Goal: Task Accomplishment & Management: Manage account settings

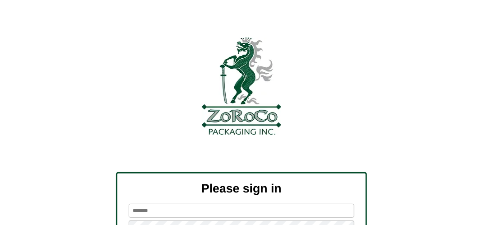
scroll to position [102, 0]
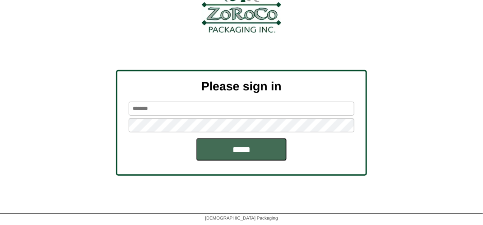
type input "*******"
click at [231, 149] on input "*****" at bounding box center [241, 149] width 90 height 23
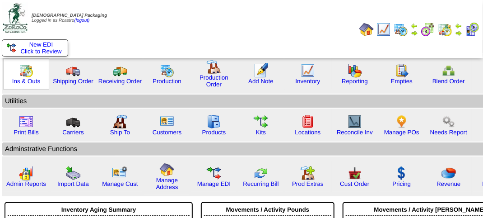
click at [29, 77] on img at bounding box center [26, 70] width 14 height 14
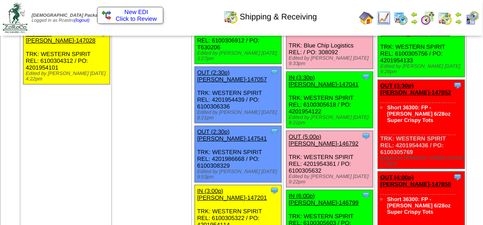
scroll to position [1174, 0]
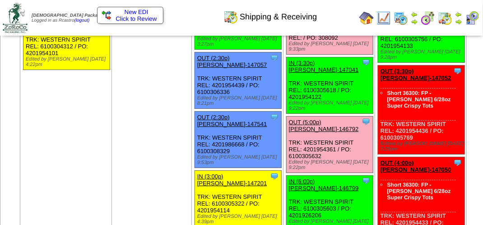
click at [311, 21] on link "OUT (2:45p) Prosperity Organ-147536" at bounding box center [329, 14] width 80 height 14
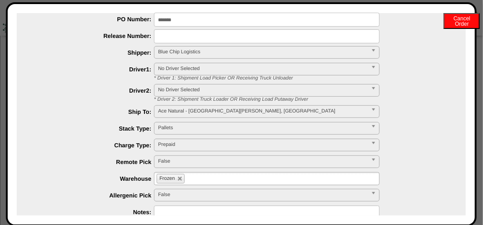
scroll to position [0, 0]
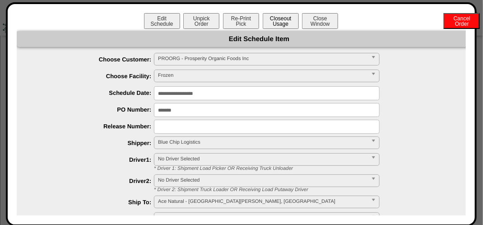
click at [276, 21] on button "Closeout Usage" at bounding box center [281, 21] width 36 height 16
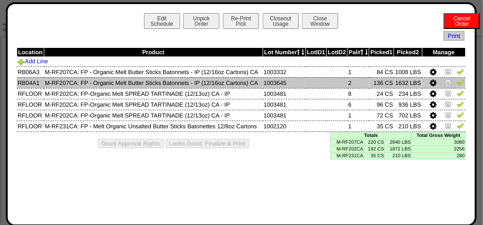
click at [460, 84] on img at bounding box center [460, 82] width 7 height 7
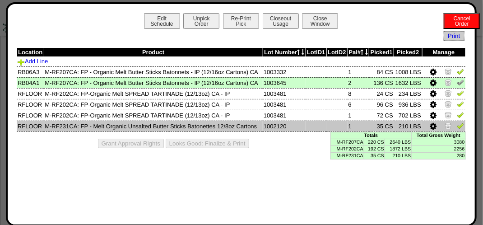
click at [462, 126] on img at bounding box center [460, 125] width 7 height 7
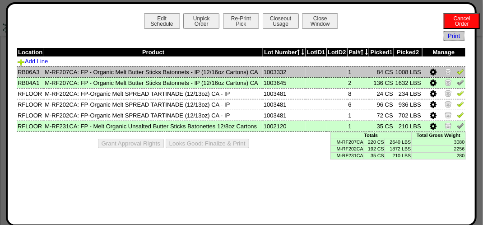
click at [462, 72] on img at bounding box center [460, 71] width 7 height 7
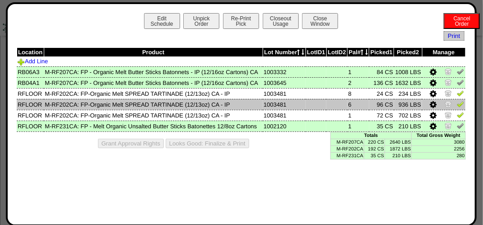
click at [462, 104] on img at bounding box center [460, 103] width 7 height 7
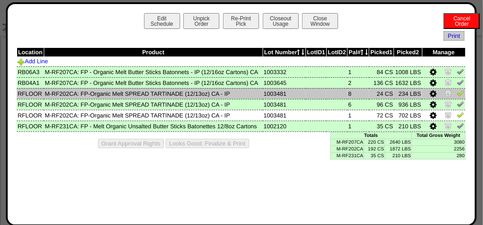
click at [460, 93] on img at bounding box center [460, 92] width 7 height 7
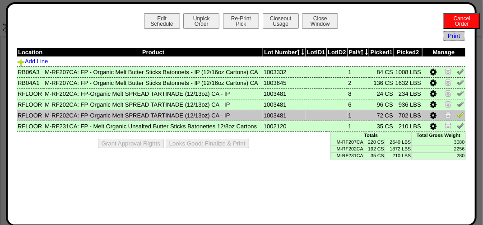
click at [461, 117] on img at bounding box center [460, 114] width 7 height 7
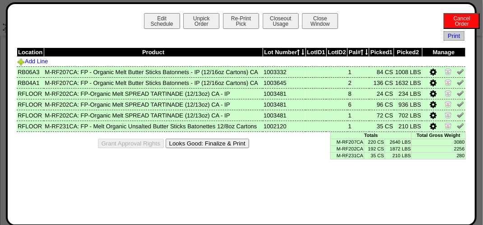
click at [236, 145] on button "Looks Good: Finalize & Print" at bounding box center [208, 143] width 84 height 9
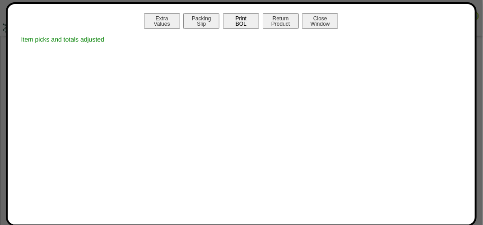
click at [244, 24] on button "Print BOL" at bounding box center [241, 21] width 36 height 16
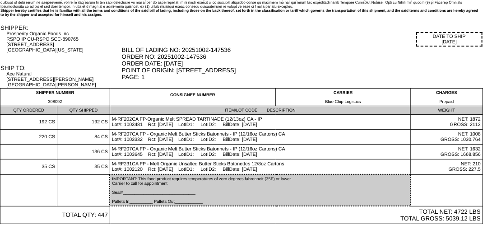
scroll to position [81, 0]
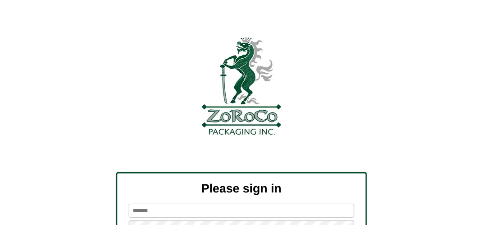
scroll to position [102, 0]
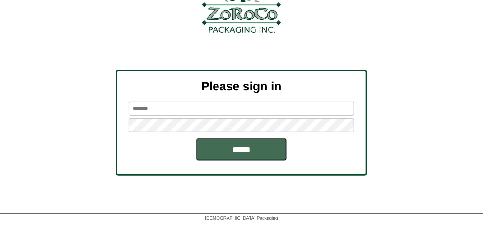
type input "*******"
click at [247, 149] on input "*****" at bounding box center [241, 149] width 90 height 23
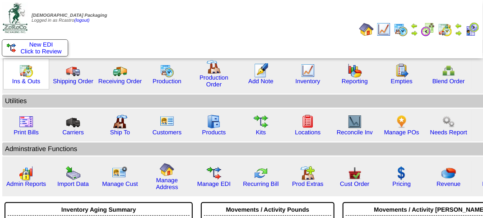
click at [25, 75] on img at bounding box center [26, 70] width 14 height 14
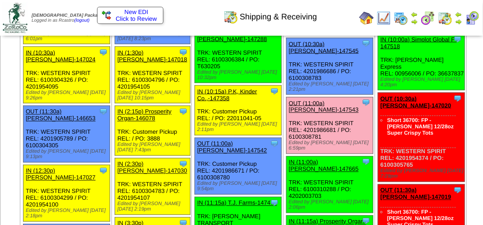
scroll to position [542, 0]
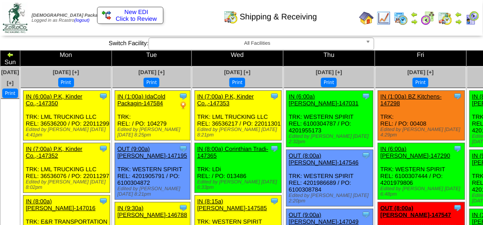
click at [197, 14] on div "Shipping & Receiving" at bounding box center [240, 13] width 276 height 25
click at [341, 17] on div "Shipping & Receiving" at bounding box center [240, 13] width 276 height 25
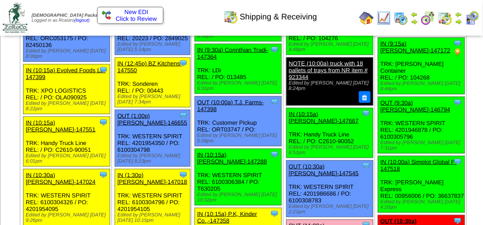
scroll to position [438, 0]
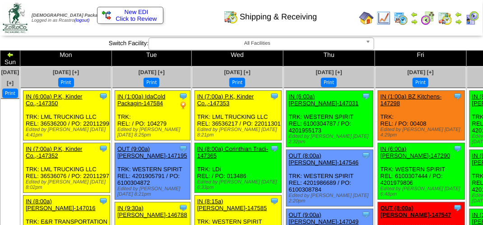
drag, startPoint x: 171, startPoint y: 12, endPoint x: 170, endPoint y: 6, distance: 6.0
click at [171, 10] on div "Shipping & Receiving" at bounding box center [240, 13] width 276 height 25
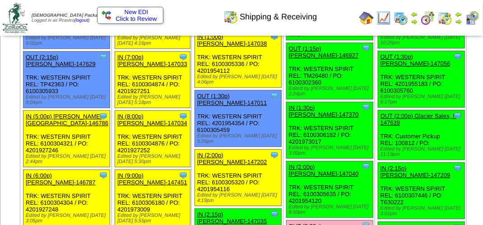
scroll to position [813, 0]
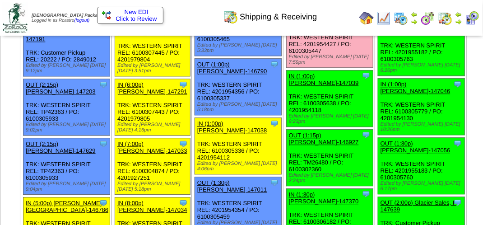
click at [458, 23] on img at bounding box center [458, 21] width 7 height 7
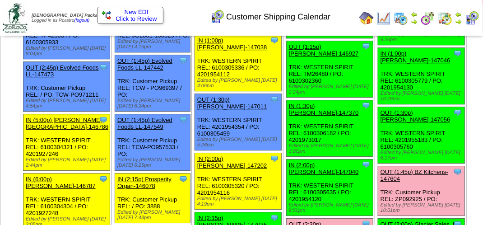
scroll to position [994, 0]
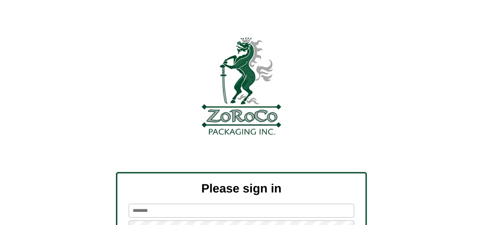
scroll to position [102, 0]
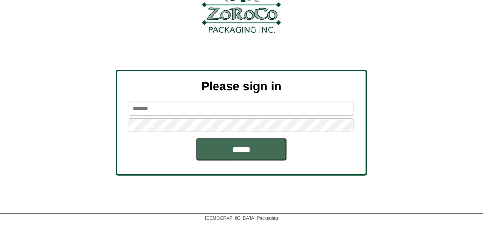
type input "*******"
click at [254, 149] on input "*****" at bounding box center [241, 149] width 90 height 23
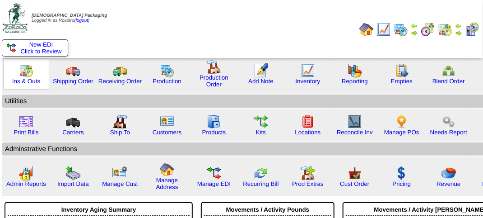
click at [28, 76] on img at bounding box center [26, 70] width 14 height 14
drag, startPoint x: 28, startPoint y: 76, endPoint x: 32, endPoint y: 72, distance: 4.8
click at [28, 75] on img at bounding box center [26, 70] width 14 height 14
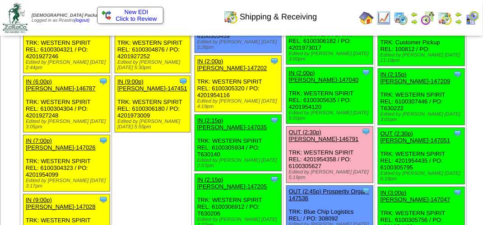
scroll to position [948, 0]
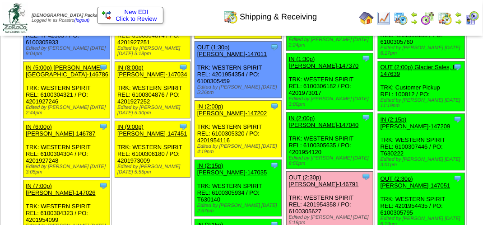
click at [304, 10] on link "OUT (1:15p) [PERSON_NAME]-146927" at bounding box center [324, 3] width 70 height 14
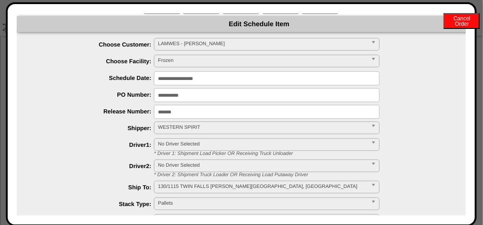
scroll to position [0, 0]
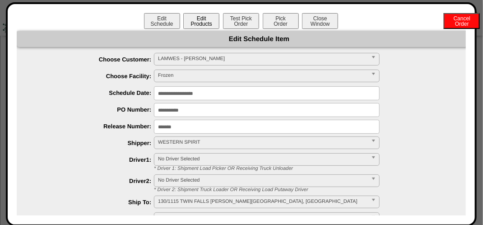
click at [197, 24] on button "Edit Products" at bounding box center [201, 21] width 36 height 16
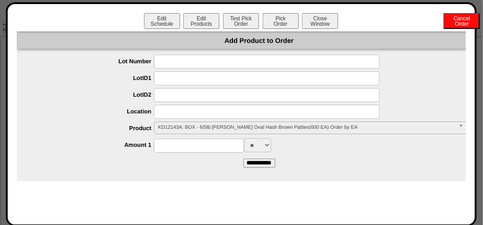
click at [213, 126] on span "KD12143A: BOX - 6/5lb Lamb Weston Oval Hash Brown Patties(600 EA) Order by EA" at bounding box center [306, 127] width 297 height 11
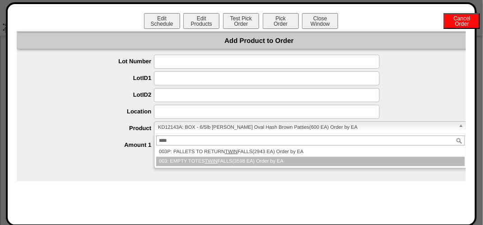
type input "****"
click at [213, 160] on em "TWIN" at bounding box center [211, 161] width 13 height 5
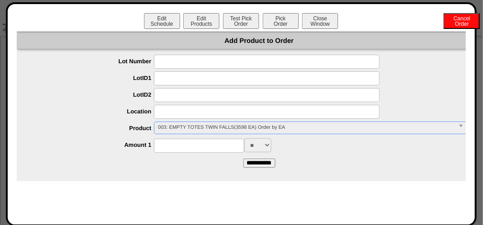
scroll to position [677, 0]
click at [177, 152] on input at bounding box center [199, 146] width 90 height 14
type input "***"
click at [261, 161] on input "**********" at bounding box center [259, 163] width 32 height 9
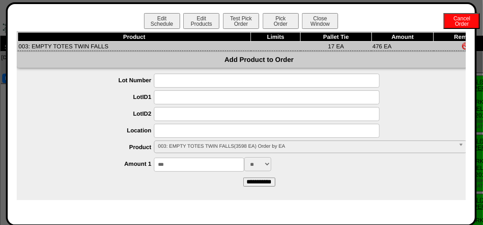
scroll to position [0, 0]
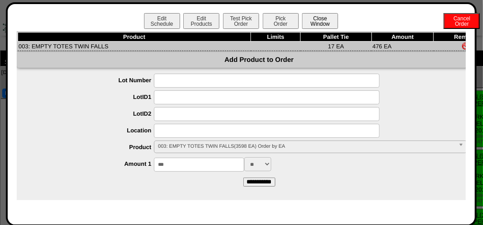
click at [327, 22] on button "Close Window" at bounding box center [320, 21] width 36 height 16
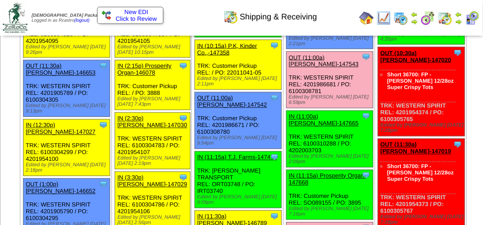
scroll to position [677, 0]
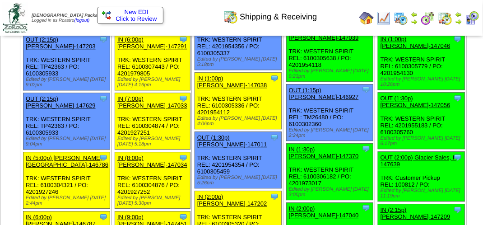
scroll to position [768, 0]
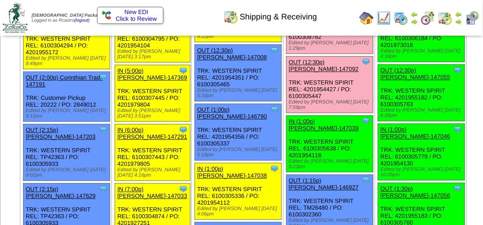
scroll to position [768, 0]
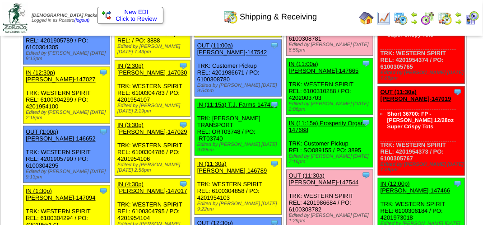
scroll to position [587, 0]
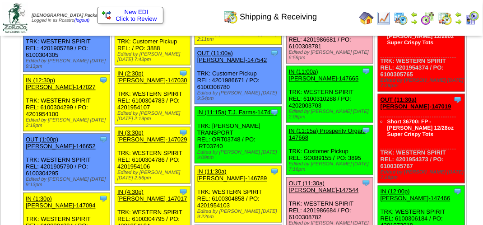
click at [342, 26] on td "Print All" at bounding box center [242, 18] width 227 height 34
click at [189, 23] on div "Shipping & Receiving" at bounding box center [240, 13] width 276 height 25
click at [456, 15] on img at bounding box center [458, 14] width 7 height 7
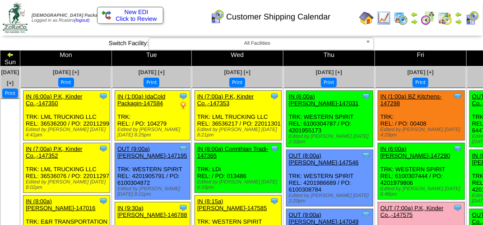
scroll to position [891, 0]
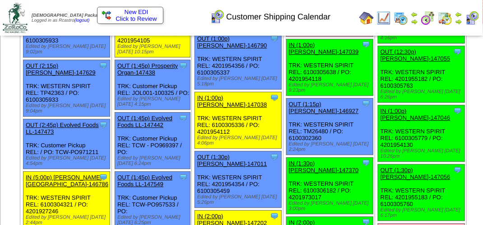
click at [474, 22] on img at bounding box center [472, 18] width 14 height 14
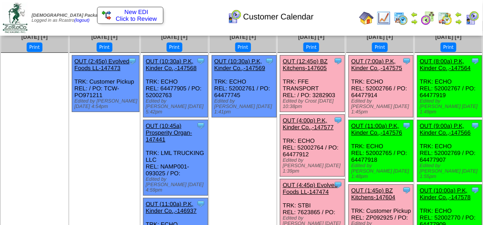
scroll to position [45, 0]
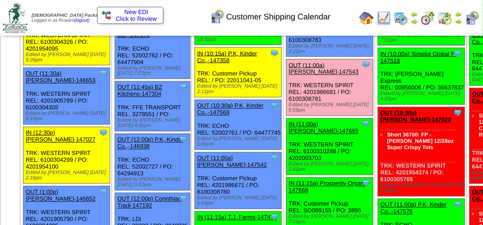
scroll to position [530, 0]
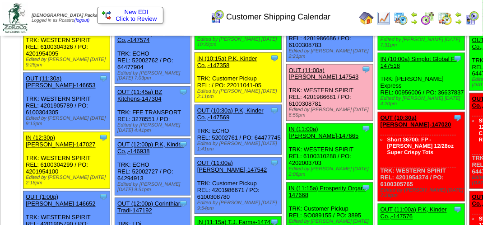
click at [334, 121] on div "Clone Item OUT (11:00a) [PERSON_NAME]-147543 [PERSON_NAME][GEOGRAPHIC_DATA] Sch…" at bounding box center [329, 92] width 87 height 56
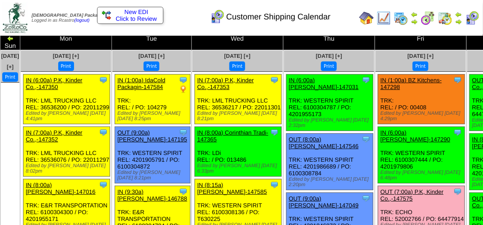
scroll to position [0, 0]
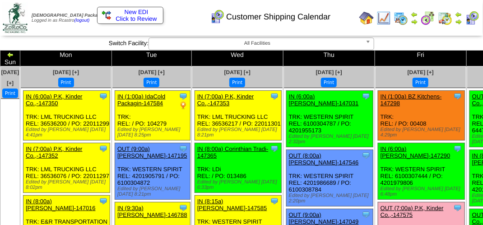
click at [346, 18] on div "Customer Shipping Calendar" at bounding box center [240, 13] width 276 height 25
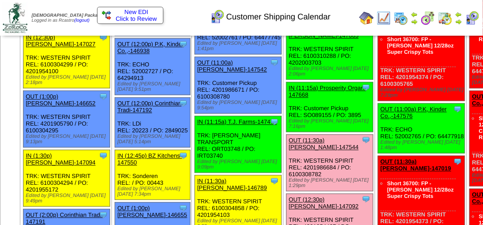
scroll to position [587, 0]
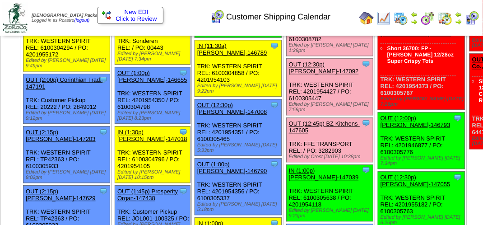
scroll to position [768, 0]
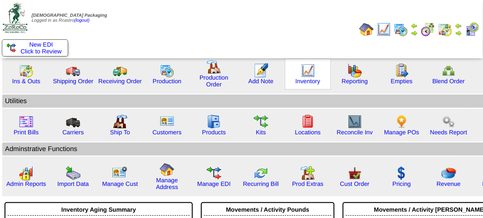
click at [302, 74] on img at bounding box center [308, 70] width 14 height 14
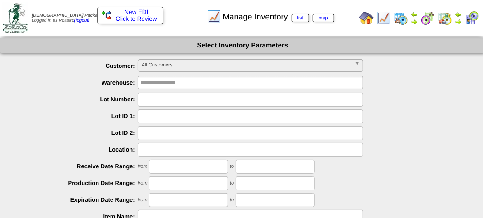
click at [166, 99] on input "text" at bounding box center [251, 100] width 226 height 14
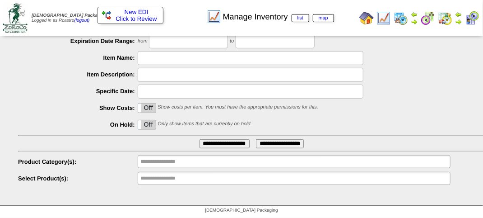
type input "*******"
click at [211, 142] on input "**********" at bounding box center [225, 143] width 50 height 9
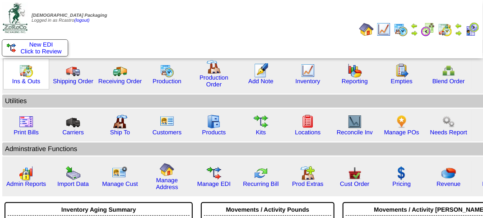
click at [28, 68] on img at bounding box center [26, 70] width 14 height 14
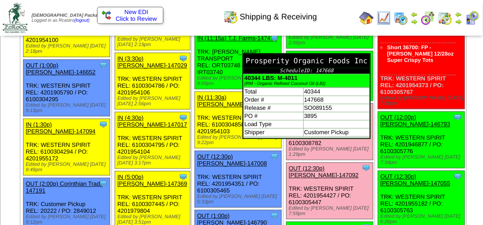
scroll to position [677, 0]
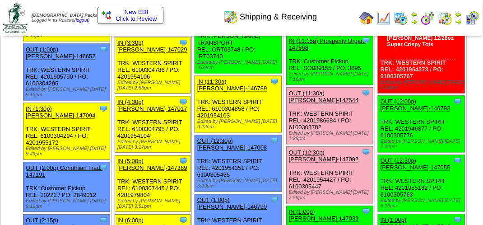
click at [289, 103] on link "OUT (11:30a) Lamb-Weston-147544" at bounding box center [324, 97] width 70 height 14
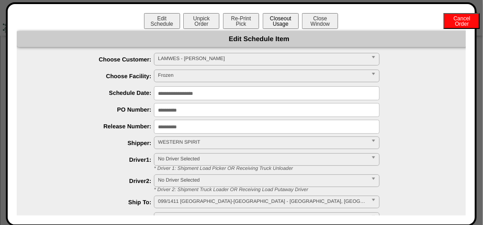
click at [296, 20] on div "Edit Schedule Unpick Order Re-Print Pick Closeout Usage Cancel Order Close Wind…" at bounding box center [241, 22] width 449 height 18
click at [287, 20] on button "Closeout Usage" at bounding box center [281, 21] width 36 height 16
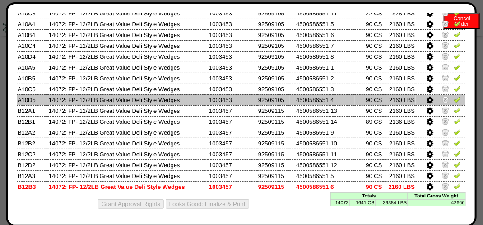
scroll to position [768, 0]
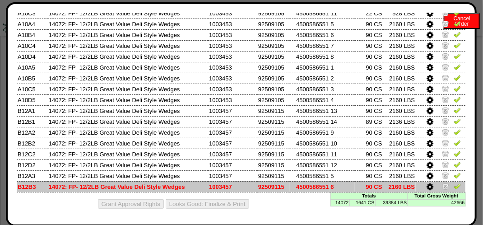
click at [454, 184] on img at bounding box center [457, 185] width 7 height 7
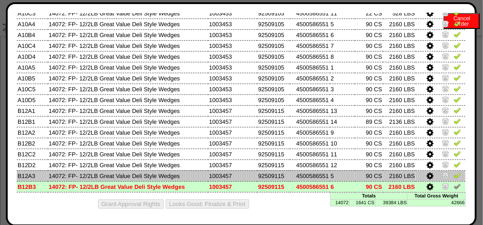
click at [454, 174] on img at bounding box center [457, 175] width 7 height 7
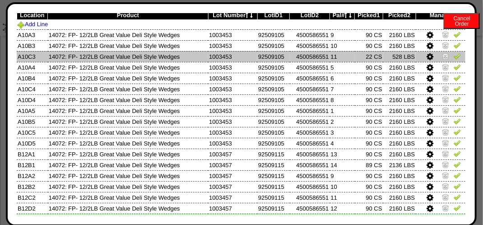
scroll to position [37, 0]
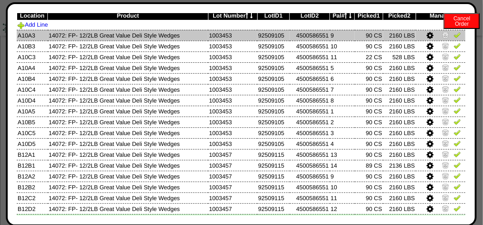
click at [454, 36] on img at bounding box center [457, 34] width 7 height 7
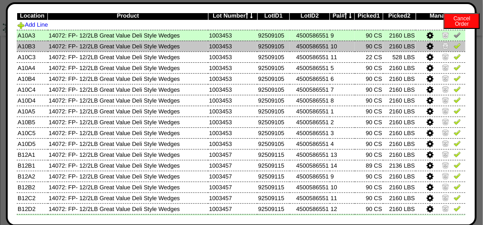
click at [454, 47] on img at bounding box center [457, 45] width 7 height 7
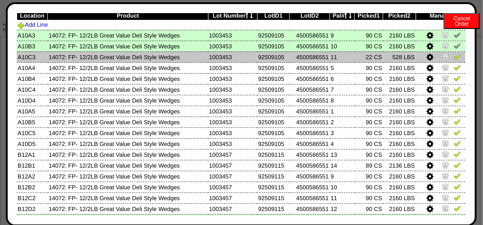
click at [454, 54] on img at bounding box center [457, 56] width 7 height 7
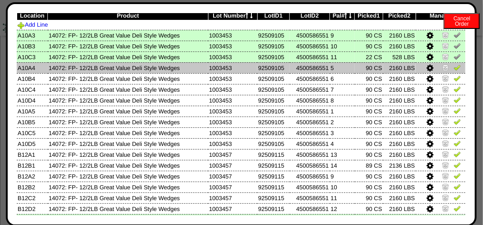
click at [454, 69] on img at bounding box center [457, 67] width 7 height 7
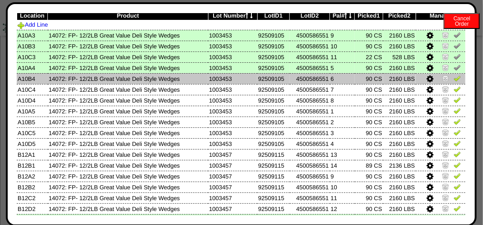
click at [454, 81] on img at bounding box center [457, 78] width 7 height 7
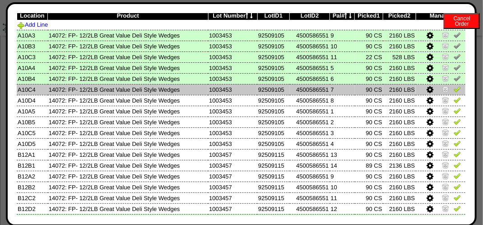
click at [454, 91] on img at bounding box center [457, 88] width 7 height 7
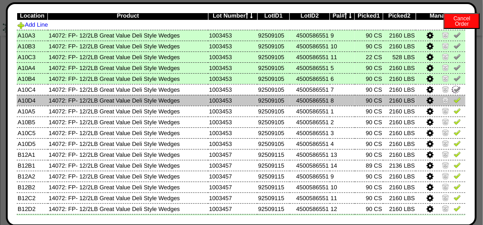
click at [454, 98] on img at bounding box center [457, 99] width 7 height 7
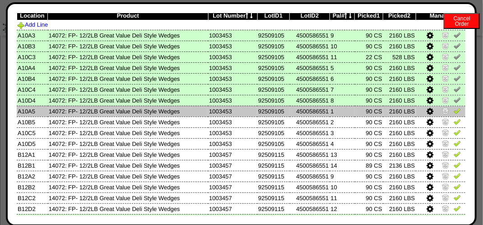
click at [454, 113] on img at bounding box center [457, 110] width 7 height 7
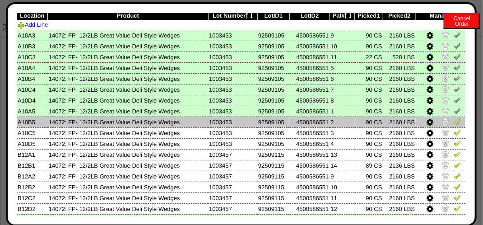
click at [454, 120] on img at bounding box center [457, 121] width 7 height 7
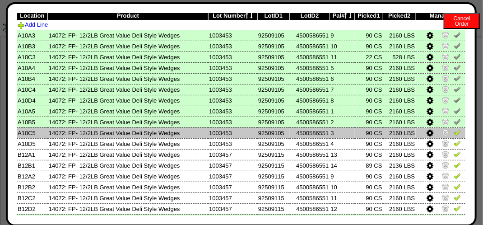
click at [454, 133] on img at bounding box center [457, 132] width 7 height 7
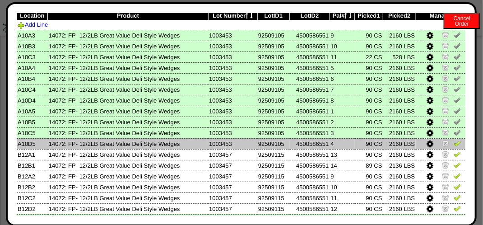
click at [454, 145] on img at bounding box center [457, 143] width 7 height 7
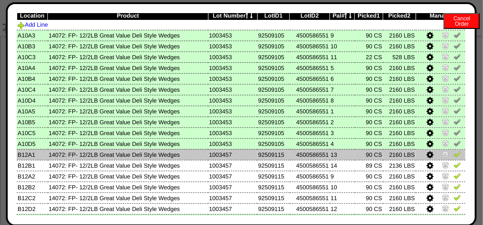
click at [454, 155] on img at bounding box center [457, 153] width 7 height 7
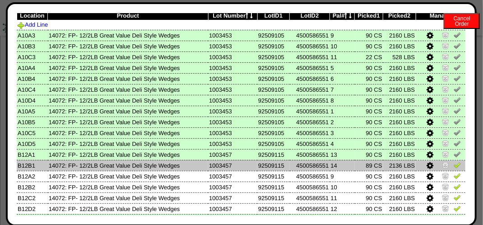
click at [454, 165] on img at bounding box center [457, 164] width 7 height 7
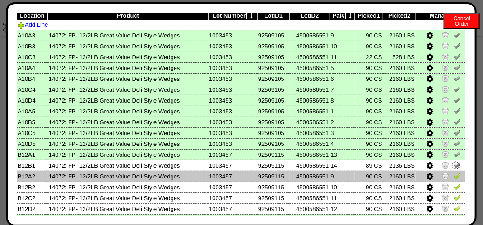
click at [454, 177] on img at bounding box center [457, 175] width 7 height 7
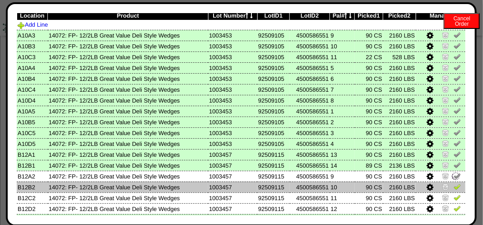
click at [454, 190] on img at bounding box center [457, 186] width 7 height 7
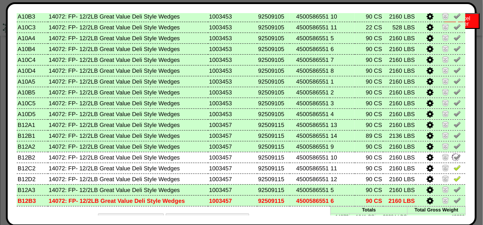
scroll to position [82, 0]
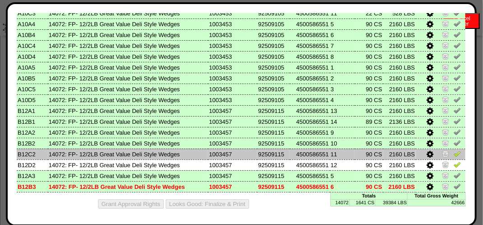
click at [455, 154] on td at bounding box center [441, 154] width 50 height 11
click at [454, 154] on img at bounding box center [457, 153] width 7 height 7
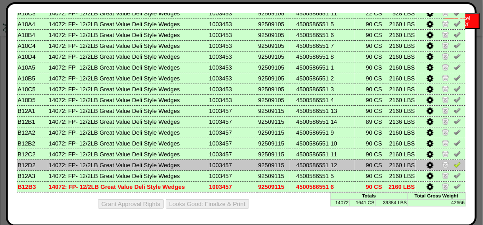
click at [454, 164] on img at bounding box center [457, 164] width 7 height 7
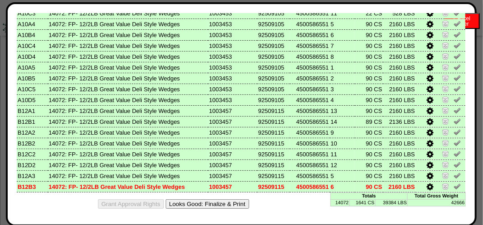
scroll to position [858, 0]
drag, startPoint x: 211, startPoint y: 201, endPoint x: 285, endPoint y: 75, distance: 145.9
click at [212, 201] on button "Looks Good: Finalize & Print" at bounding box center [208, 203] width 84 height 9
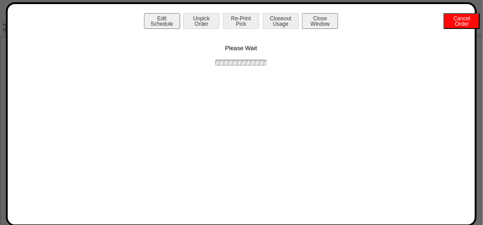
scroll to position [0, 0]
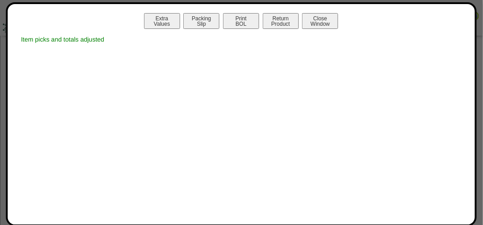
click at [282, 19] on button "Return Product" at bounding box center [281, 21] width 36 height 16
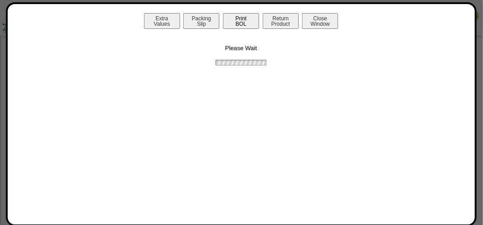
click at [235, 16] on button "Print BOL" at bounding box center [241, 21] width 36 height 16
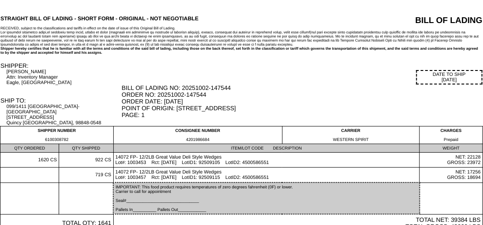
scroll to position [47, 0]
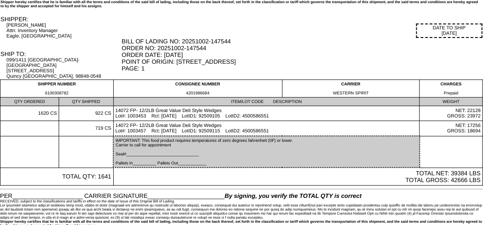
click at [291, 13] on div "STRAIGHT BILL OF LADING - SHORT FORM - ORIGINAL - NOT NEGOTIABLE BILL OF LADING…" at bounding box center [241, 97] width 483 height 259
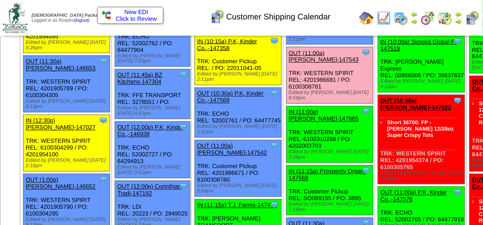
scroll to position [542, 0]
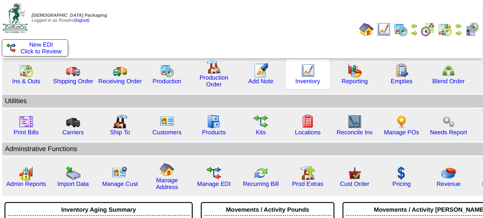
click at [305, 75] on img at bounding box center [308, 70] width 14 height 14
click at [304, 75] on img at bounding box center [308, 70] width 14 height 14
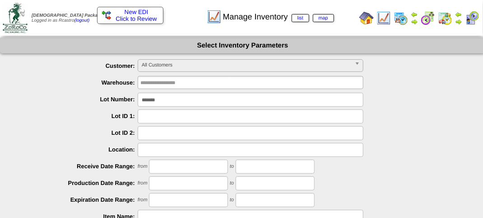
click at [189, 67] on span "All Customers" at bounding box center [247, 65] width 210 height 11
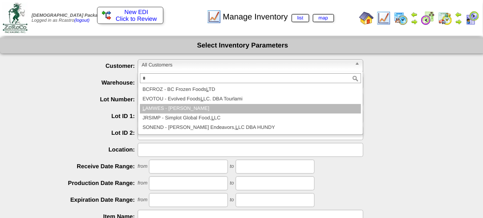
type input "*"
click at [175, 109] on li "L AMWES - Lamb-Weston" at bounding box center [250, 108] width 221 height 9
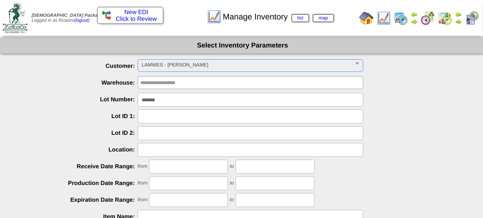
click at [173, 99] on input "*******" at bounding box center [251, 100] width 226 height 14
type input "*"
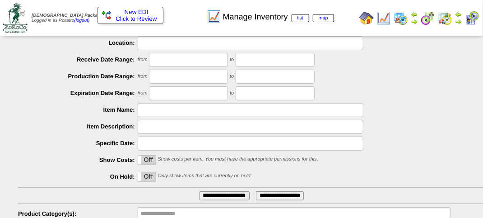
scroll to position [159, 0]
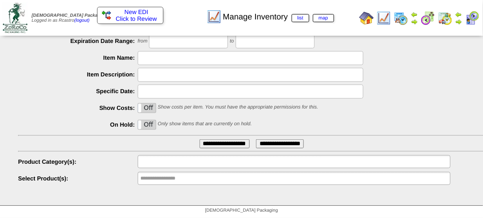
click at [184, 163] on input "text" at bounding box center [169, 161] width 58 height 11
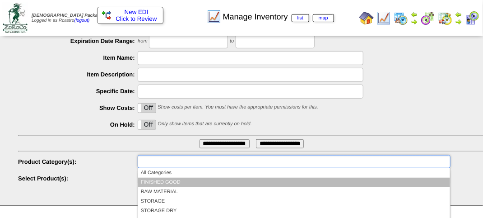
click at [182, 179] on li "FINISHED GOOD" at bounding box center [294, 181] width 312 height 9
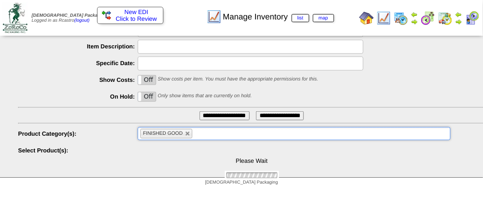
scroll to position [217, 0]
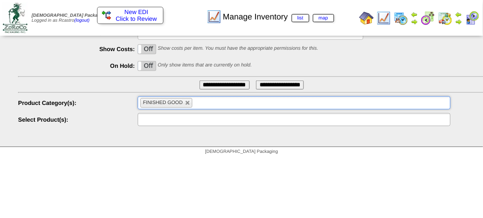
click at [177, 122] on input "text" at bounding box center [169, 119] width 58 height 11
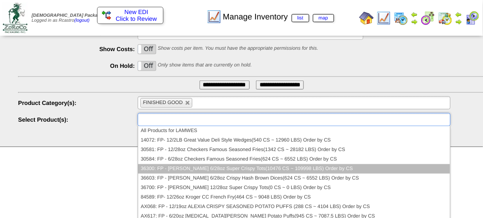
scroll to position [45, 0]
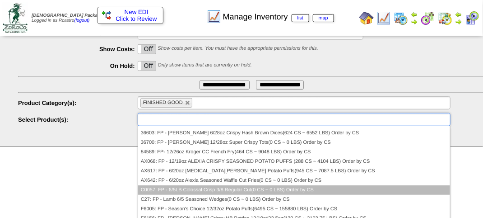
click at [176, 189] on li "C0057: FP - 6/5LB Colossal Crisp 3/8 Regular Cut(0 CS ~ 0 LBS) Order by CS" at bounding box center [294, 189] width 312 height 9
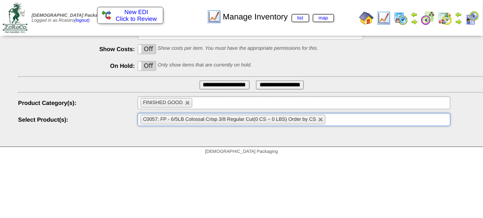
click at [224, 86] on input "**********" at bounding box center [225, 84] width 50 height 9
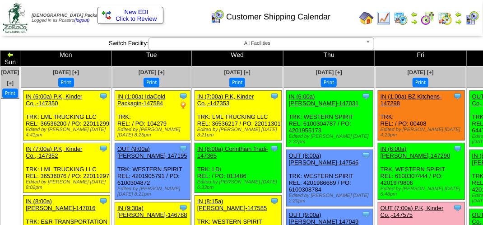
click at [188, 14] on div "Customer Shipping Calendar" at bounding box center [240, 13] width 276 height 25
click at [335, 24] on div "Customer Shipping Calendar" at bounding box center [240, 13] width 276 height 25
click at [184, 24] on div "Customer Shipping Calendar" at bounding box center [240, 13] width 276 height 25
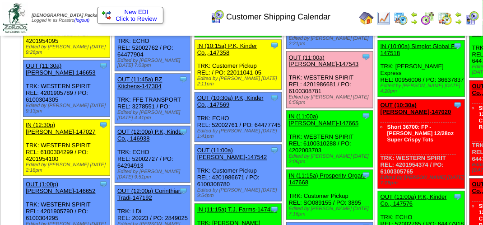
scroll to position [542, 0]
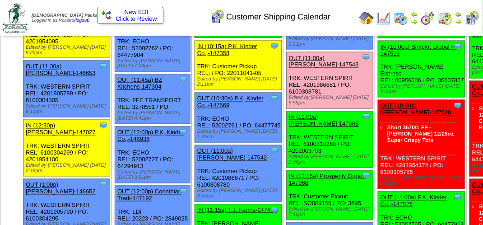
click at [313, 108] on div "Clone Item OUT (11:00a) Lamb-Weston-147543 Lamb-Weston ScheduleID: 147543 745 C…" at bounding box center [329, 80] width 87 height 56
click at [315, 68] on link "OUT (11:00a) Lamb-Weston-147543" at bounding box center [324, 62] width 70 height 14
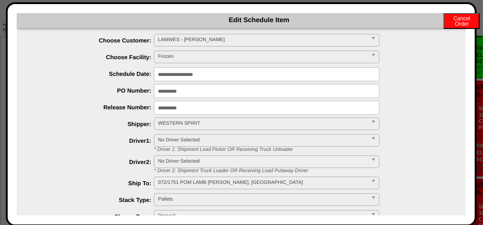
scroll to position [0, 0]
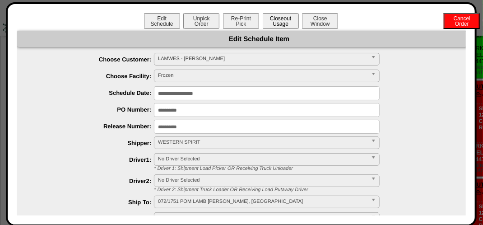
click at [282, 24] on button "Closeout Usage" at bounding box center [281, 21] width 36 height 16
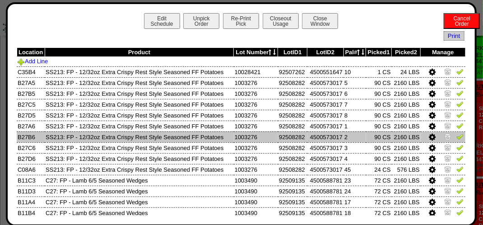
scroll to position [85, 0]
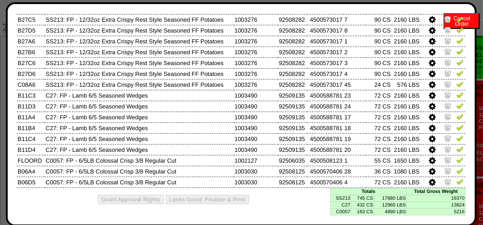
click at [429, 169] on icon at bounding box center [432, 172] width 7 height 8
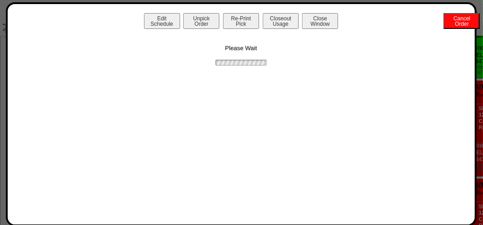
scroll to position [0, 0]
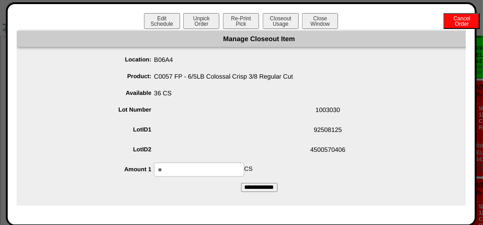
click at [193, 169] on input "**" at bounding box center [199, 170] width 90 height 14
type input "*"
click at [273, 189] on input "**********" at bounding box center [259, 187] width 37 height 9
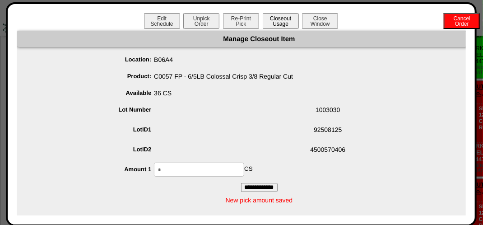
click at [282, 24] on button "Closeout Usage" at bounding box center [281, 21] width 36 height 16
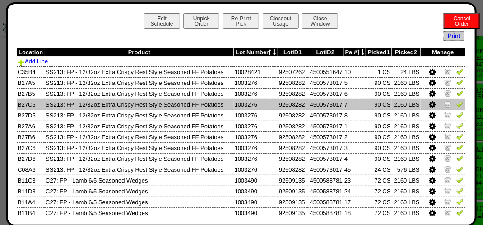
scroll to position [181, 0]
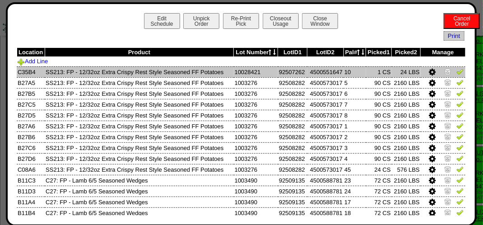
click at [429, 75] on icon at bounding box center [432, 72] width 7 height 8
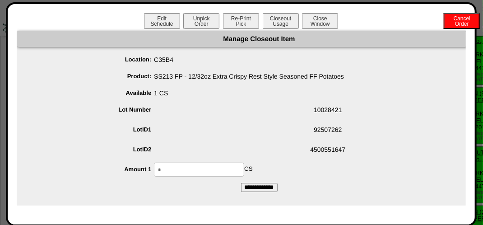
click at [188, 170] on input "*" at bounding box center [199, 170] width 90 height 14
type input "*"
click at [266, 187] on input "**********" at bounding box center [259, 187] width 37 height 9
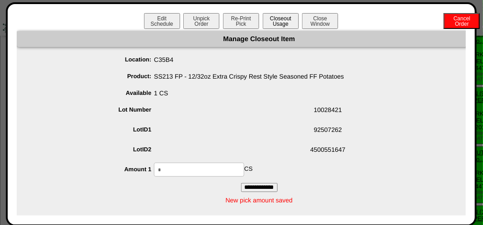
click at [279, 14] on button "Closeout Usage" at bounding box center [281, 21] width 36 height 16
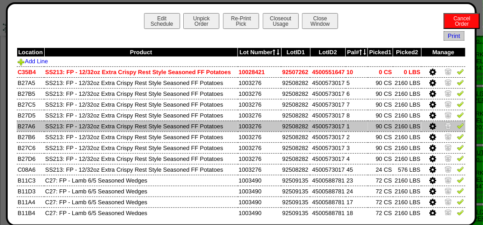
click at [430, 127] on link at bounding box center [434, 127] width 9 height 7
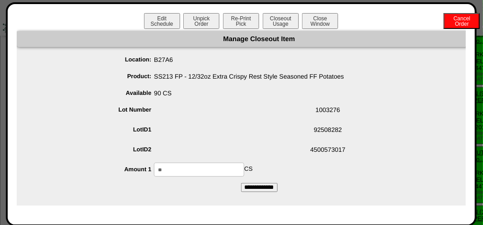
click at [194, 167] on input "**" at bounding box center [199, 170] width 90 height 14
type input "*"
type input "**"
click at [327, 178] on form "Manage Closeout Item Location: B27A6 Product: SS213 FP - 12/32oz Extra Crispy R…" at bounding box center [259, 111] width 485 height 161
click at [271, 191] on input "**********" at bounding box center [259, 187] width 37 height 9
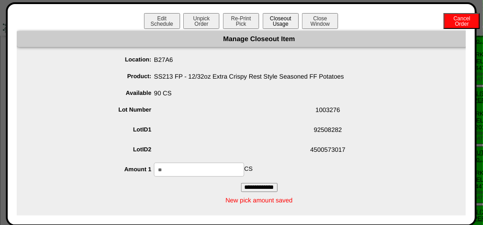
click at [284, 21] on button "Closeout Usage" at bounding box center [281, 21] width 36 height 16
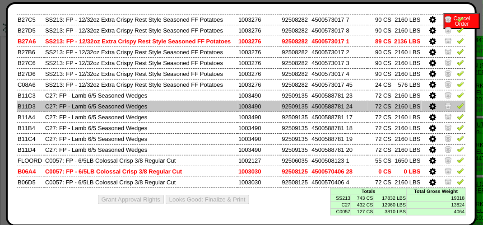
scroll to position [0, 0]
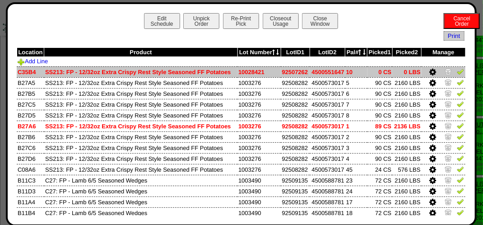
click at [457, 72] on img at bounding box center [460, 71] width 7 height 7
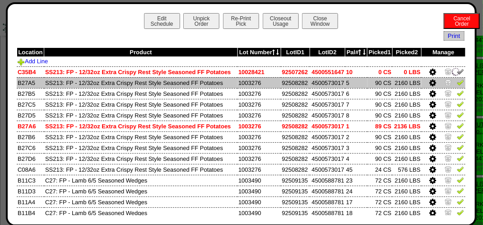
click at [457, 84] on img at bounding box center [460, 82] width 7 height 7
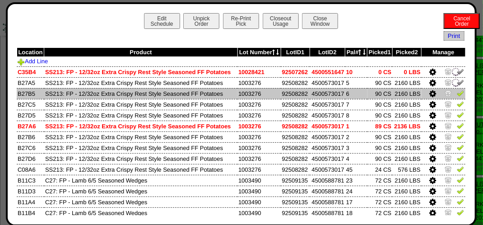
click at [457, 95] on img at bounding box center [460, 92] width 7 height 7
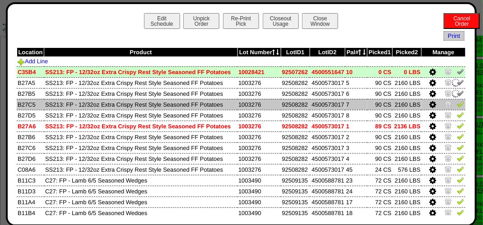
click at [457, 102] on img at bounding box center [460, 103] width 7 height 7
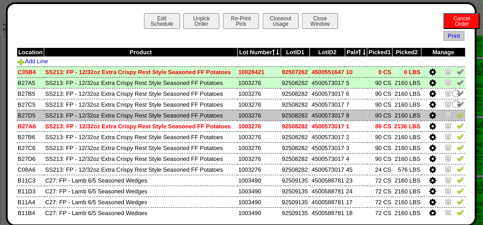
click at [457, 118] on img at bounding box center [460, 114] width 7 height 7
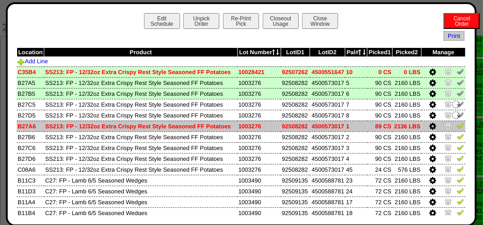
click at [457, 127] on img at bounding box center [460, 125] width 7 height 7
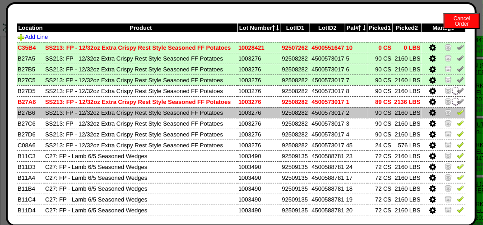
scroll to position [45, 0]
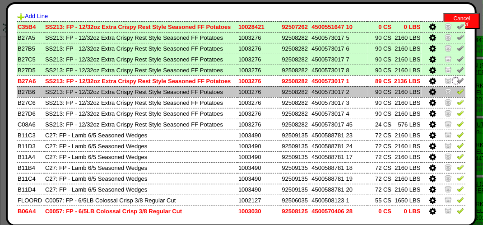
click at [457, 91] on img at bounding box center [460, 91] width 7 height 7
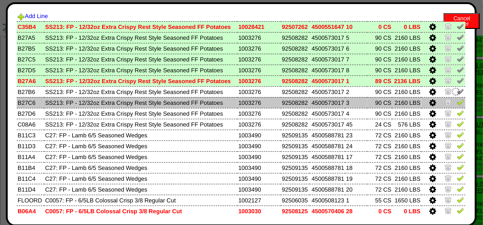
click at [457, 102] on img at bounding box center [460, 101] width 7 height 7
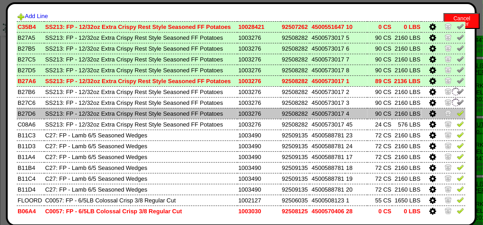
click at [457, 111] on img at bounding box center [460, 112] width 7 height 7
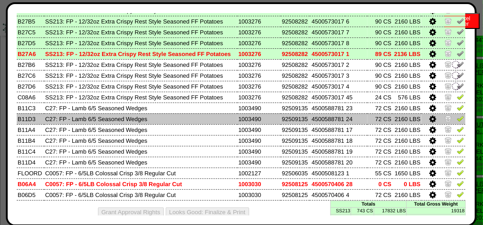
scroll to position [85, 0]
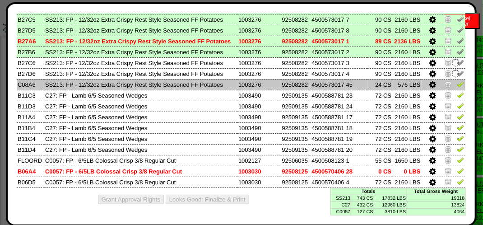
click at [457, 87] on img at bounding box center [460, 83] width 7 height 7
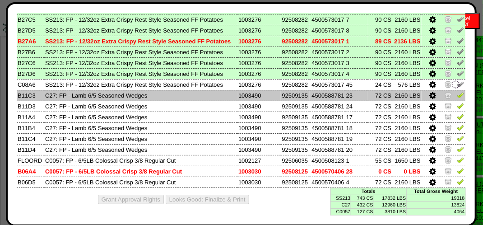
click at [457, 95] on img at bounding box center [460, 94] width 7 height 7
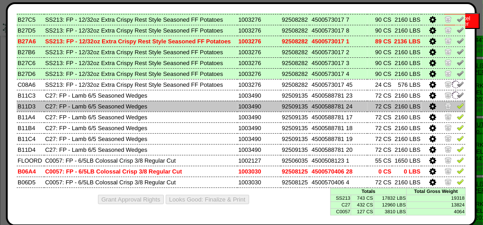
click at [457, 104] on img at bounding box center [460, 105] width 7 height 7
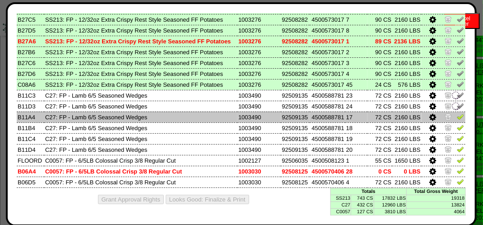
click at [457, 113] on img at bounding box center [460, 116] width 7 height 7
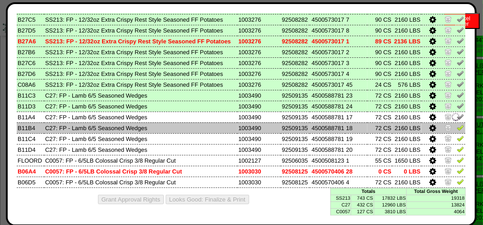
click at [457, 126] on img at bounding box center [460, 127] width 7 height 7
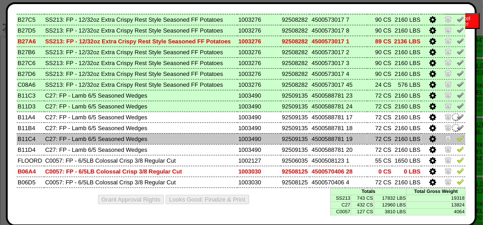
click at [457, 140] on img at bounding box center [460, 138] width 7 height 7
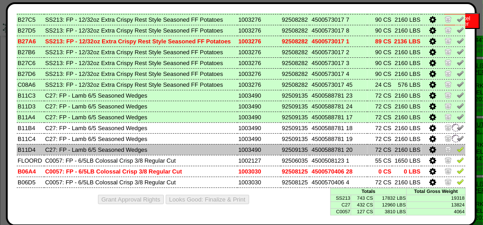
click at [457, 148] on img at bounding box center [460, 148] width 7 height 7
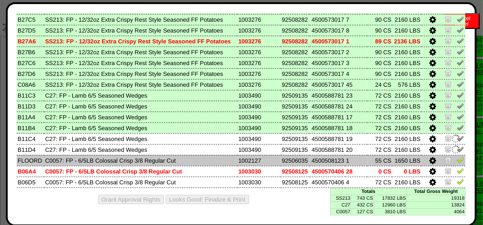
click at [457, 160] on img at bounding box center [460, 159] width 7 height 7
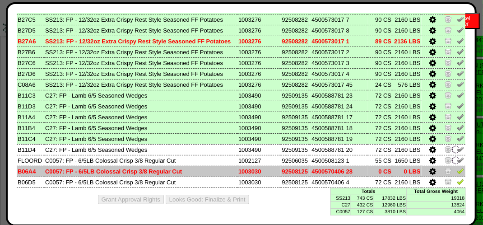
click at [457, 172] on img at bounding box center [460, 170] width 7 height 7
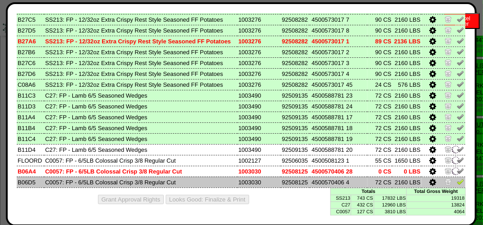
click at [457, 178] on td at bounding box center [444, 182] width 44 height 11
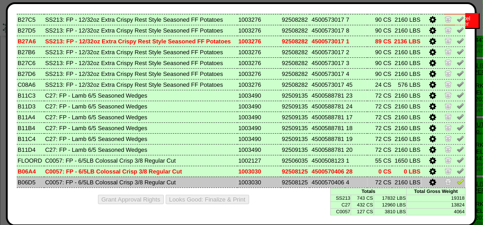
click at [457, 182] on img at bounding box center [460, 181] width 7 height 7
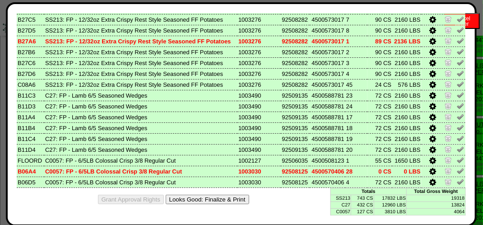
click at [206, 198] on button "Looks Good: Finalize & Print" at bounding box center [208, 199] width 84 height 9
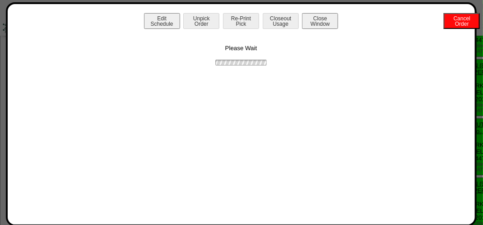
scroll to position [0, 0]
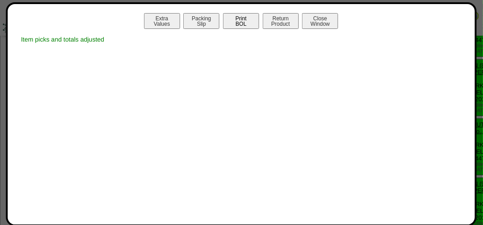
click at [238, 19] on button "Print BOL" at bounding box center [241, 21] width 36 height 16
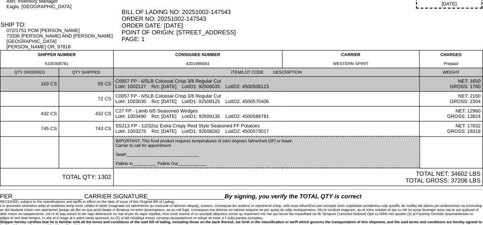
scroll to position [76, 0]
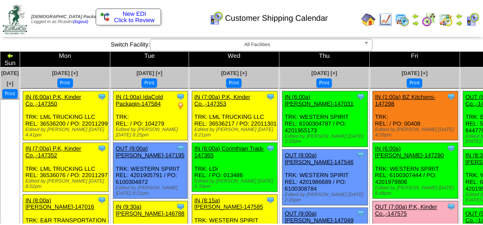
scroll to position [90, 0]
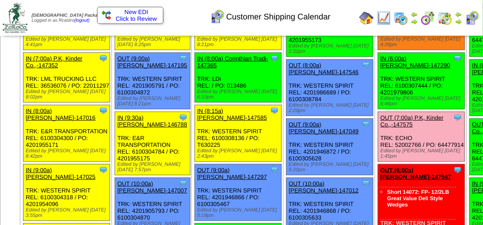
click at [471, 18] on img at bounding box center [472, 18] width 14 height 14
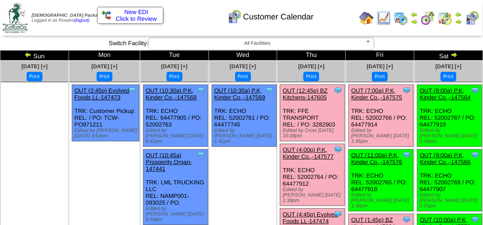
scroll to position [45, 0]
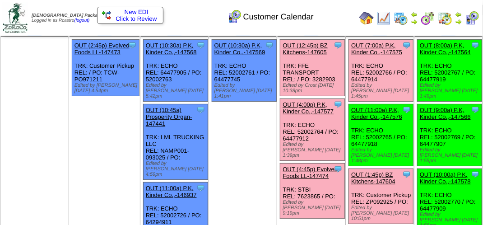
click at [308, 46] on link "OUT (12:45p) BZ Kitchens-147605" at bounding box center [305, 49] width 45 height 14
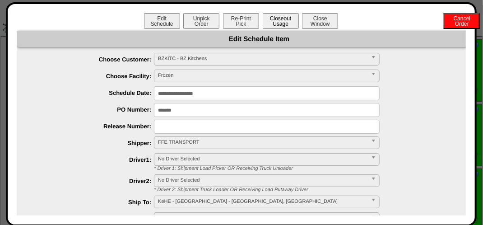
click at [280, 21] on button "Closeout Usage" at bounding box center [281, 21] width 36 height 16
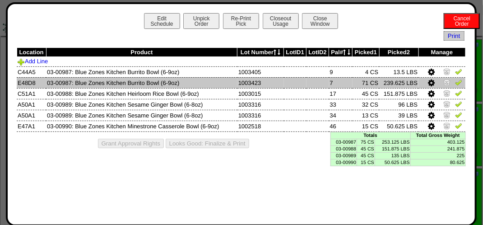
click at [459, 80] on img at bounding box center [458, 82] width 7 height 7
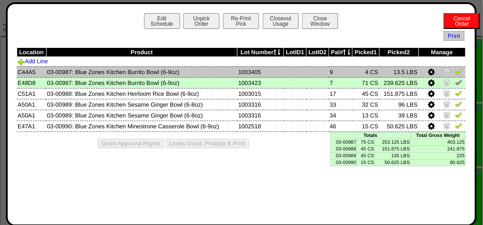
click at [461, 74] on img at bounding box center [458, 71] width 7 height 7
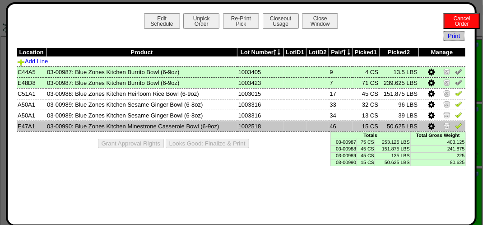
click at [461, 126] on img at bounding box center [458, 125] width 7 height 7
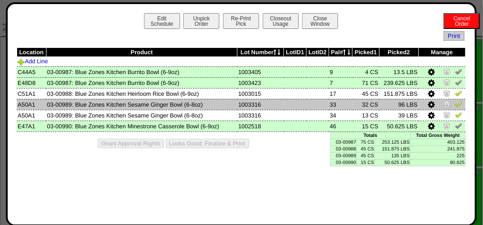
click at [459, 104] on img at bounding box center [458, 103] width 7 height 7
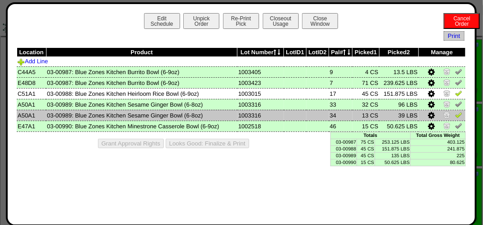
click at [457, 116] on img at bounding box center [458, 114] width 7 height 7
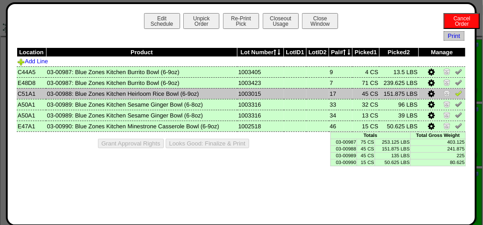
click at [460, 93] on img at bounding box center [458, 92] width 7 height 7
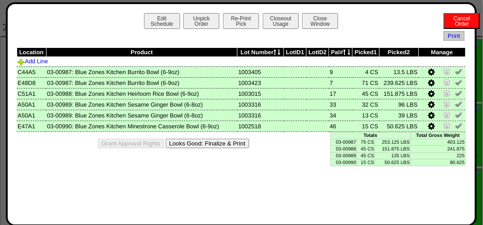
click at [211, 145] on button "Looks Good: Finalize & Print" at bounding box center [208, 143] width 84 height 9
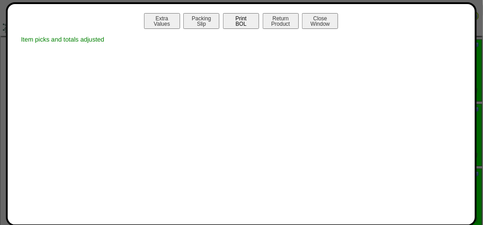
click at [231, 18] on button "Print BOL" at bounding box center [241, 21] width 36 height 16
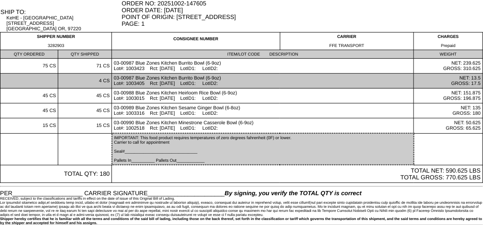
scroll to position [91, 0]
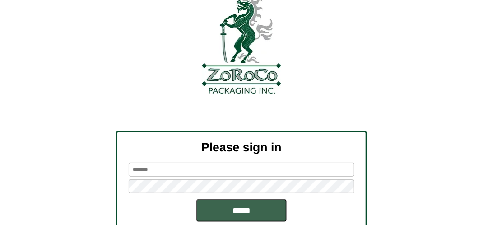
scroll to position [102, 0]
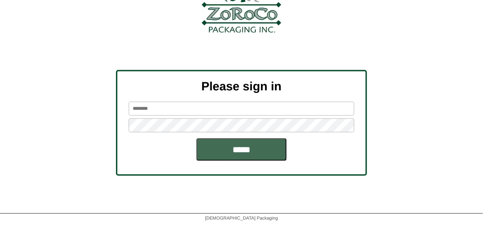
type input "*******"
click at [253, 147] on input "*****" at bounding box center [241, 149] width 90 height 23
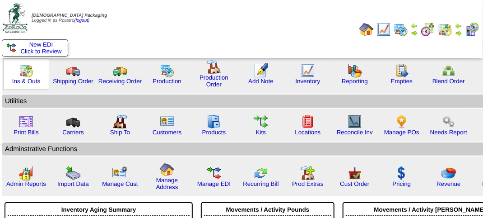
click at [24, 76] on img at bounding box center [26, 70] width 14 height 14
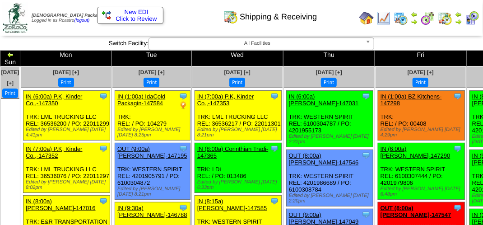
click at [334, 17] on div "Shipping & Receiving" at bounding box center [240, 13] width 276 height 25
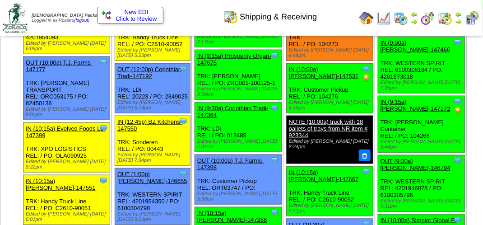
scroll to position [399, 0]
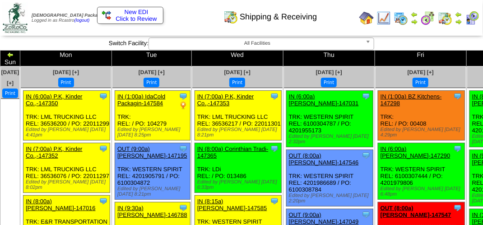
click at [430, 44] on div "**********" at bounding box center [241, 43] width 483 height 13
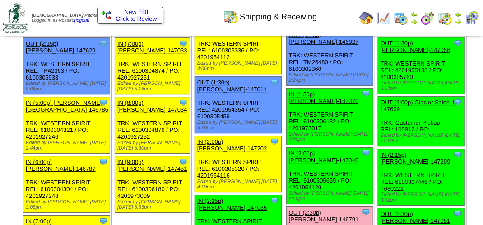
scroll to position [858, 0]
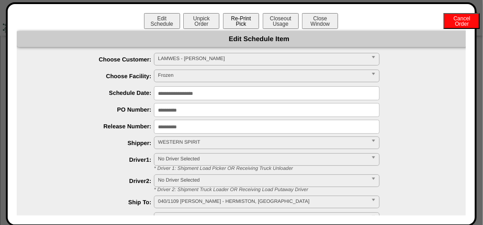
click at [236, 24] on button "Re-Print Pick" at bounding box center [241, 21] width 36 height 16
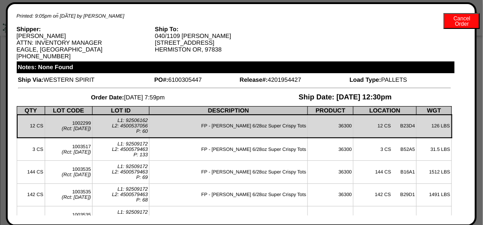
scroll to position [0, 0]
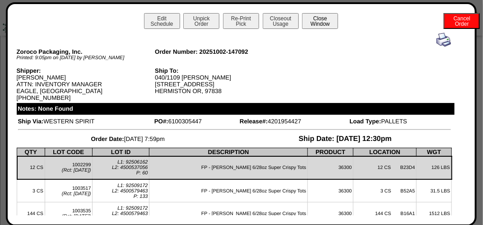
click at [320, 17] on button "Close Window" at bounding box center [320, 21] width 36 height 16
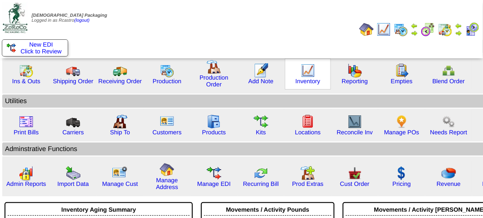
click at [311, 75] on img at bounding box center [308, 70] width 14 height 14
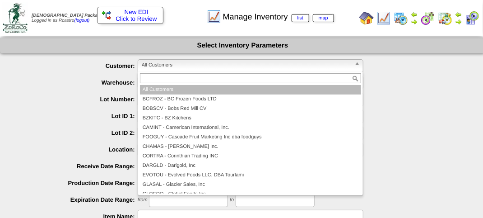
click at [242, 64] on span "All Customers" at bounding box center [247, 65] width 210 height 11
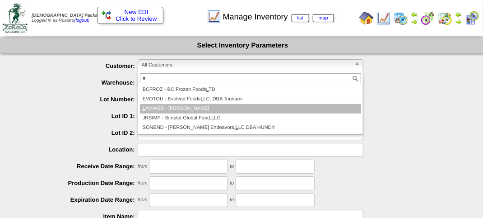
type input "*"
click at [204, 107] on li "L AMWES - Lamb-Weston" at bounding box center [250, 108] width 221 height 9
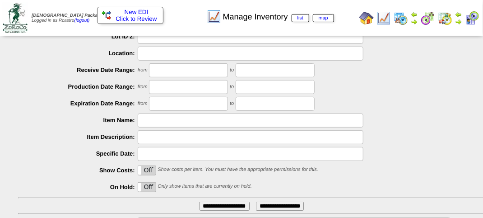
scroll to position [159, 0]
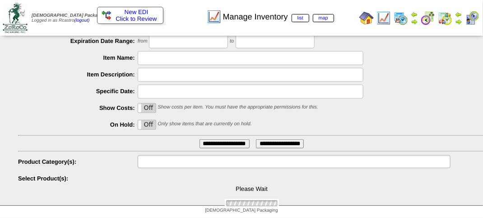
click at [187, 155] on li at bounding box center [169, 161] width 58 height 12
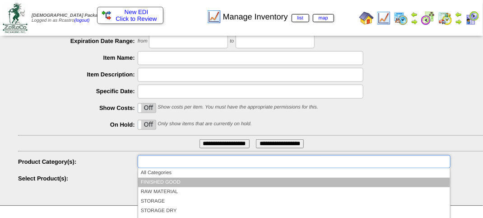
click at [177, 182] on li "FINISHED GOOD" at bounding box center [294, 181] width 312 height 9
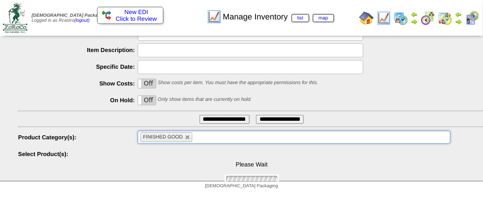
scroll to position [217, 0]
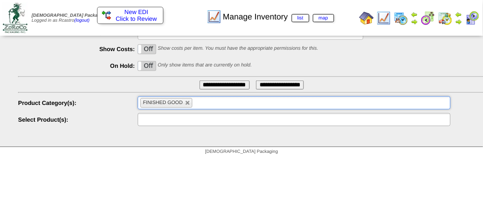
click at [182, 121] on input "text" at bounding box center [169, 119] width 58 height 11
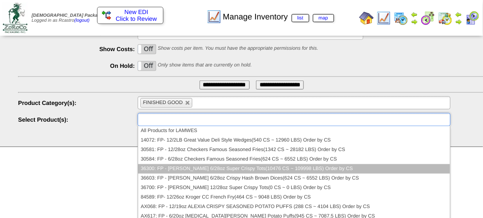
click at [191, 167] on li "36300: FP - Lamb Weston 6/28oz Super Crispy Tots(10476 CS ~ 109998 LBS) Order b…" at bounding box center [294, 168] width 312 height 9
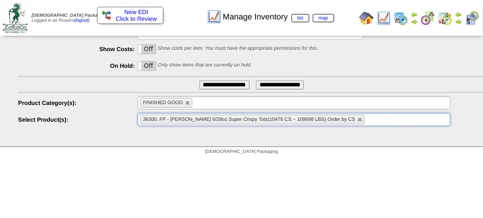
click at [221, 87] on input "**********" at bounding box center [225, 84] width 50 height 9
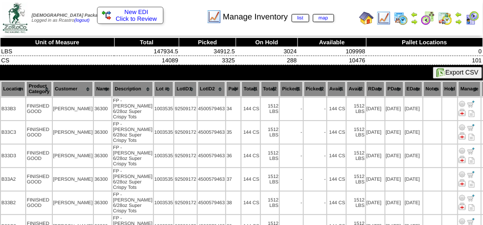
click at [154, 86] on th "Lot #" at bounding box center [164, 88] width 20 height 15
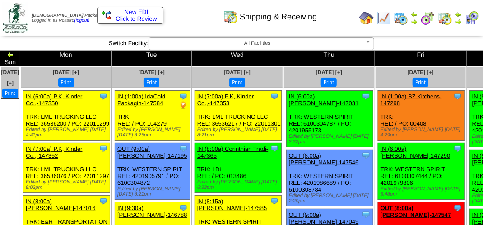
click at [205, 21] on div "Shipping & Receiving" at bounding box center [240, 13] width 276 height 25
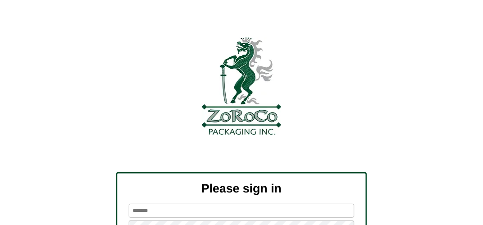
scroll to position [102, 0]
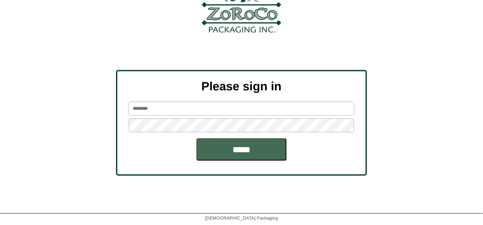
type input "*******"
click at [234, 150] on input "*****" at bounding box center [241, 149] width 90 height 23
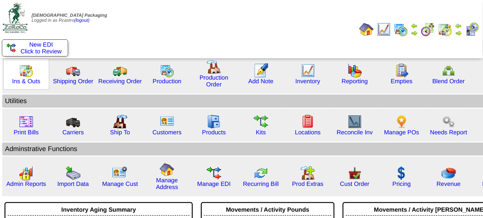
click at [23, 70] on img at bounding box center [26, 70] width 14 height 14
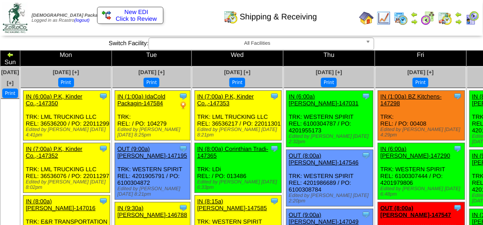
click at [335, 23] on div "Shipping & Receiving" at bounding box center [240, 13] width 276 height 25
click at [336, 23] on div "Shipping & Receiving" at bounding box center [240, 13] width 276 height 25
click at [340, 23] on div "Shipping & Receiving" at bounding box center [240, 13] width 276 height 25
click at [341, 23] on div "Shipping & Receiving" at bounding box center [240, 13] width 276 height 25
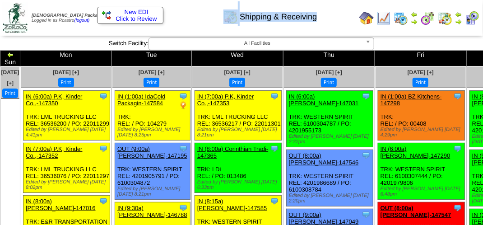
click at [342, 23] on div "Shipping & Receiving" at bounding box center [240, 13] width 276 height 25
click at [343, 23] on div "Shipping & Receiving" at bounding box center [240, 13] width 276 height 25
click at [206, 19] on div "Shipping & Receiving" at bounding box center [240, 13] width 276 height 25
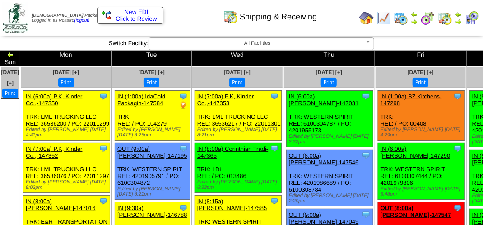
click at [205, 20] on div "Shipping & Receiving" at bounding box center [240, 13] width 276 height 25
click at [339, 24] on div "Shipping & Receiving" at bounding box center [240, 13] width 276 height 25
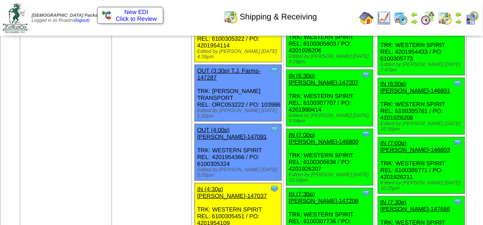
scroll to position [1355, 0]
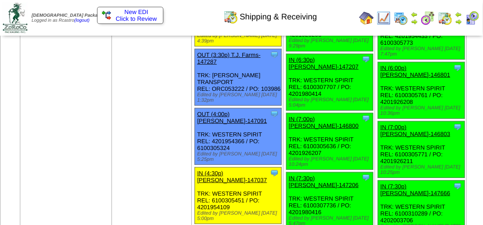
click at [474, 20] on img at bounding box center [472, 18] width 14 height 14
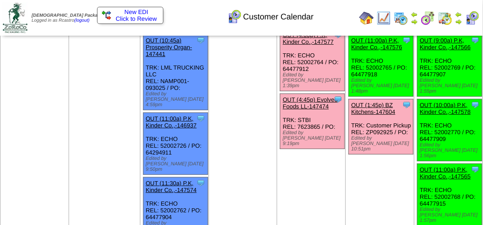
scroll to position [135, 0]
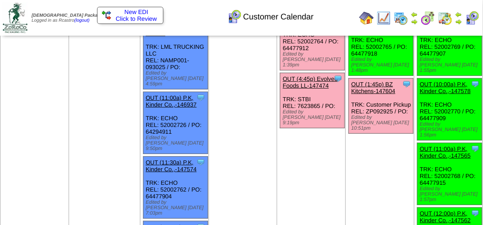
click at [326, 95] on div "Clone Item OUT (4:45p) Evolved Foods LL-147474 Evolved Foods LLC. DBA Tourlami …" at bounding box center [312, 100] width 65 height 55
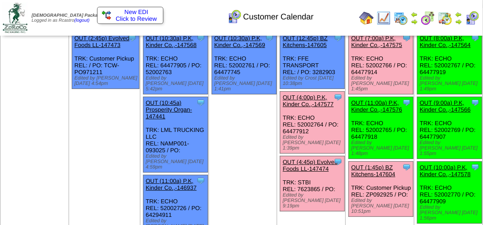
scroll to position [0, 0]
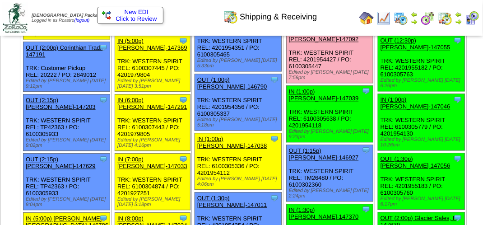
scroll to position [813, 0]
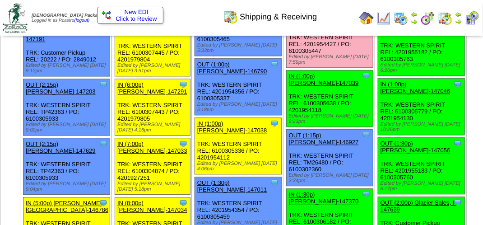
click at [303, 27] on link "OUT (12:30p) [PERSON_NAME]-147092" at bounding box center [324, 21] width 70 height 14
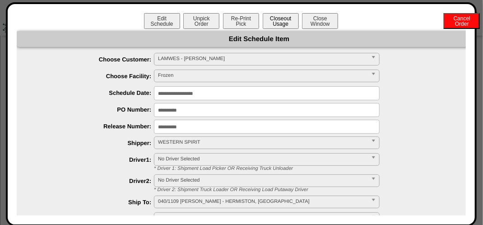
drag, startPoint x: 284, startPoint y: 5, endPoint x: 284, endPoint y: 23, distance: 19.0
click at [284, 12] on div "**********" at bounding box center [241, 114] width 471 height 224
click at [282, 27] on button "Closeout Usage" at bounding box center [281, 21] width 36 height 16
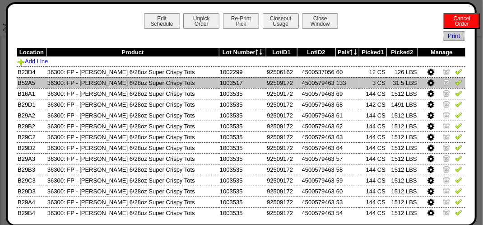
scroll to position [632, 0]
click at [428, 85] on icon at bounding box center [431, 83] width 7 height 8
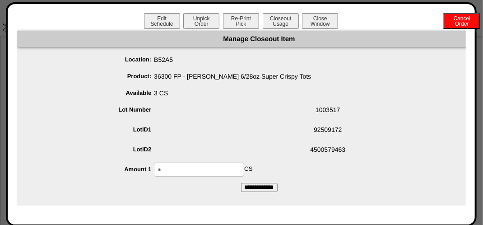
click at [220, 164] on input "*" at bounding box center [199, 170] width 90 height 14
type input "*"
drag, startPoint x: 341, startPoint y: 187, endPoint x: 273, endPoint y: 182, distance: 68.4
click at [340, 187] on form "Manage Closeout Item Location: B52A5 Product: 36300 FP - [PERSON_NAME] 6/28oz S…" at bounding box center [259, 111] width 485 height 161
click at [259, 191] on input "**********" at bounding box center [259, 187] width 37 height 9
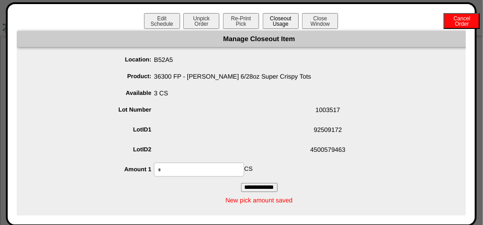
click at [270, 23] on button "Closeout Usage" at bounding box center [281, 21] width 36 height 16
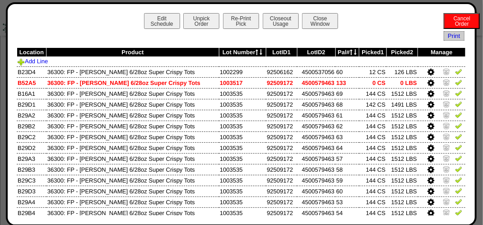
drag, startPoint x: 425, startPoint y: 74, endPoint x: 416, endPoint y: 75, distance: 8.8
click at [428, 74] on icon at bounding box center [431, 72] width 7 height 8
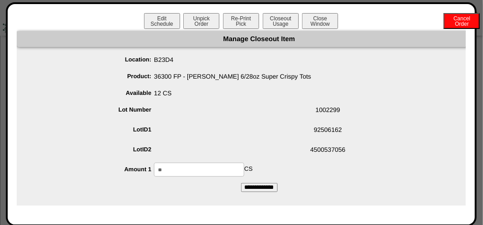
click at [220, 170] on input "**" at bounding box center [199, 170] width 90 height 14
type input "*"
drag, startPoint x: 229, startPoint y: 187, endPoint x: 221, endPoint y: 185, distance: 7.8
click at [229, 187] on form "Manage Closeout Item Location: B23D4 Product: 36300 FP - [PERSON_NAME] 6/28oz S…" at bounding box center [259, 111] width 485 height 161
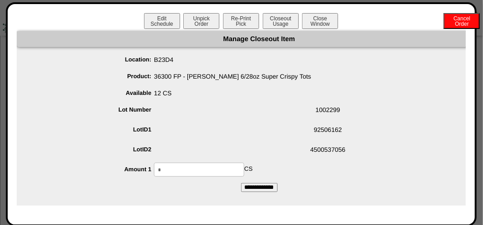
click at [247, 186] on input "**********" at bounding box center [259, 187] width 37 height 9
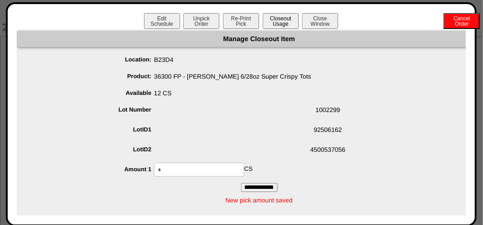
click at [272, 23] on button "Closeout Usage" at bounding box center [281, 21] width 36 height 16
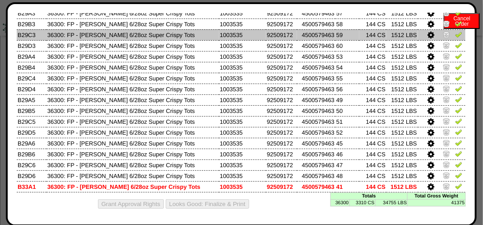
scroll to position [0, 0]
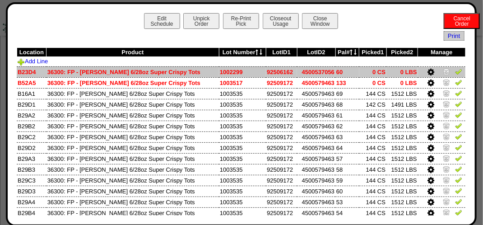
click at [455, 71] on img at bounding box center [458, 71] width 7 height 7
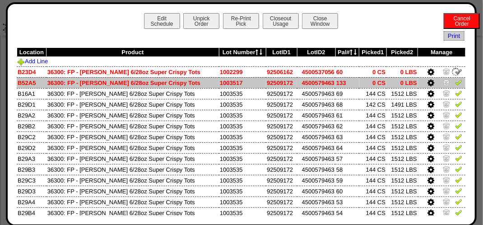
click at [447, 83] on td at bounding box center [441, 82] width 47 height 11
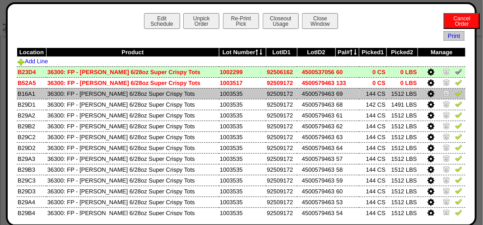
click at [455, 96] on img at bounding box center [458, 92] width 7 height 7
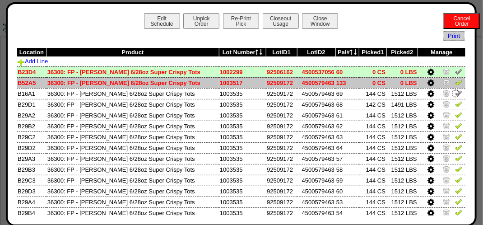
click at [455, 82] on img at bounding box center [458, 82] width 7 height 7
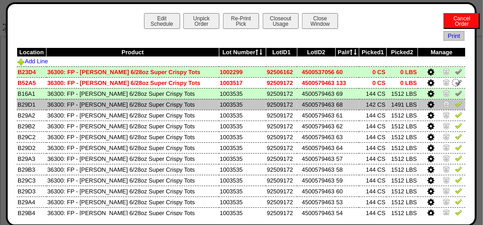
click at [455, 106] on img at bounding box center [458, 103] width 7 height 7
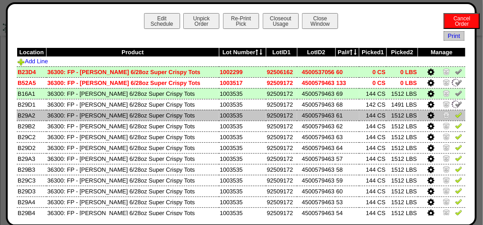
click at [455, 117] on img at bounding box center [458, 114] width 7 height 7
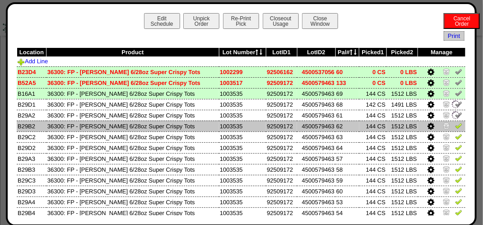
click at [455, 127] on img at bounding box center [458, 125] width 7 height 7
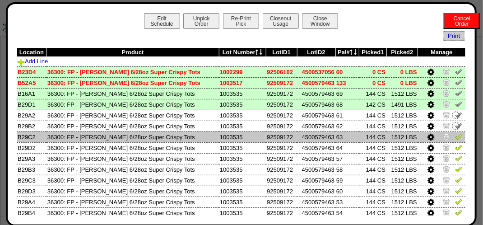
click at [455, 139] on img at bounding box center [458, 136] width 7 height 7
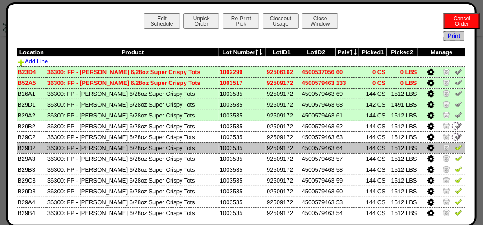
click at [455, 149] on img at bounding box center [458, 147] width 7 height 7
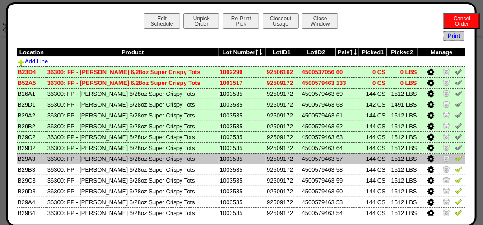
drag, startPoint x: 452, startPoint y: 156, endPoint x: 452, endPoint y: 162, distance: 5.4
click at [455, 157] on img at bounding box center [458, 157] width 7 height 7
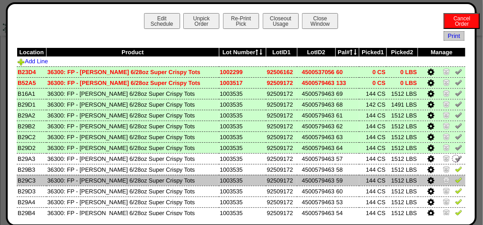
click at [455, 179] on img at bounding box center [458, 179] width 7 height 7
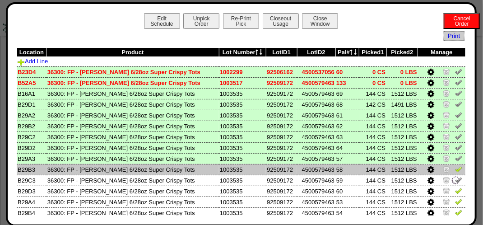
click at [455, 172] on img at bounding box center [458, 168] width 7 height 7
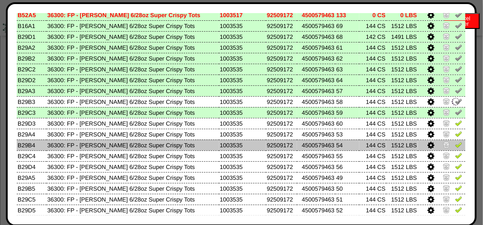
scroll to position [90, 0]
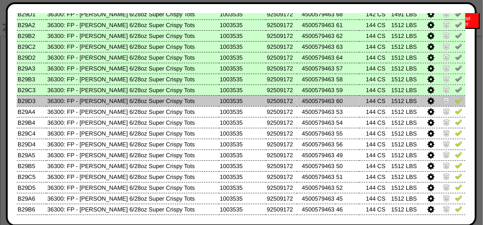
click at [455, 102] on img at bounding box center [458, 100] width 7 height 7
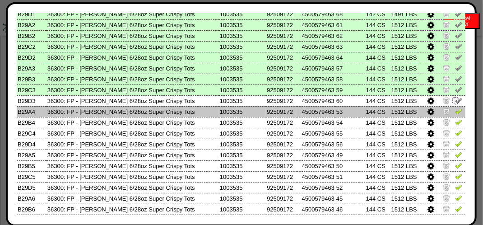
click at [455, 112] on img at bounding box center [458, 110] width 7 height 7
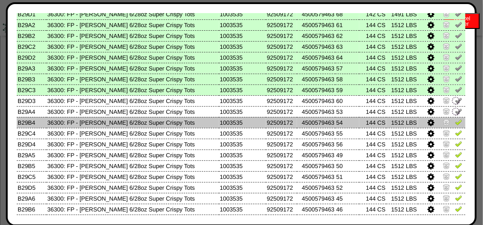
click at [455, 119] on img at bounding box center [458, 121] width 7 height 7
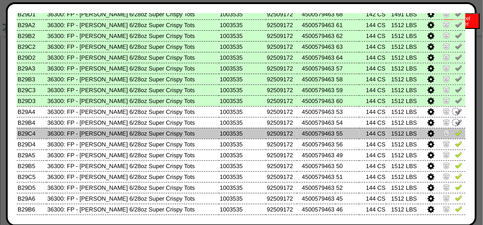
drag, startPoint x: 452, startPoint y: 130, endPoint x: 452, endPoint y: 136, distance: 5.9
click at [455, 131] on img at bounding box center [458, 132] width 7 height 7
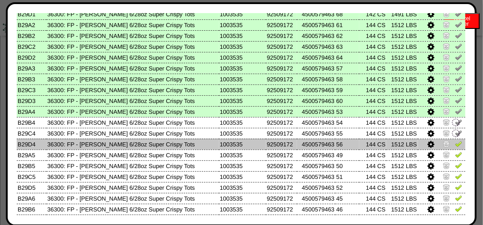
click at [455, 142] on img at bounding box center [458, 143] width 7 height 7
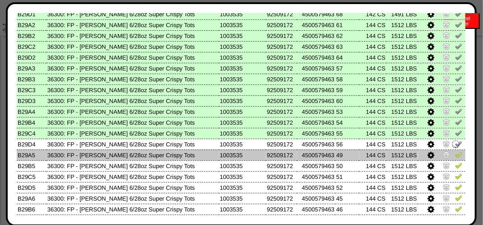
click at [455, 153] on img at bounding box center [458, 154] width 7 height 7
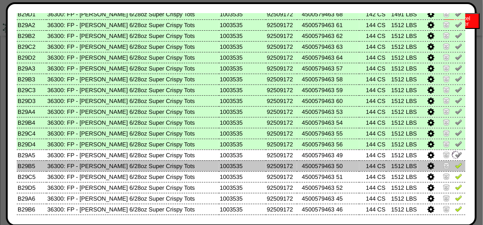
click at [455, 169] on img at bounding box center [458, 165] width 7 height 7
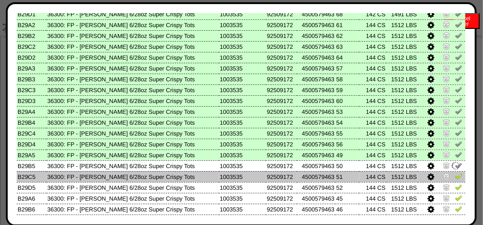
click at [455, 181] on link at bounding box center [458, 177] width 7 height 7
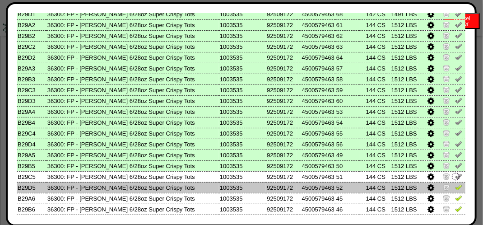
click at [455, 188] on img at bounding box center [458, 186] width 7 height 7
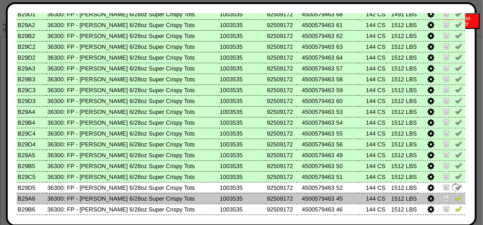
click at [455, 196] on img at bounding box center [458, 197] width 7 height 7
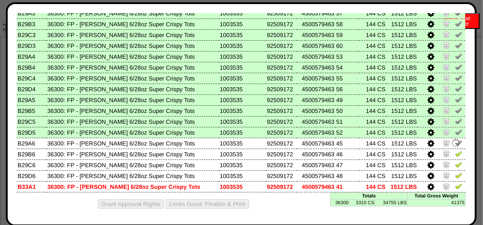
scroll to position [147, 0]
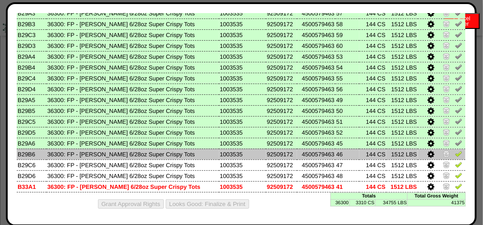
click at [455, 154] on img at bounding box center [458, 153] width 7 height 7
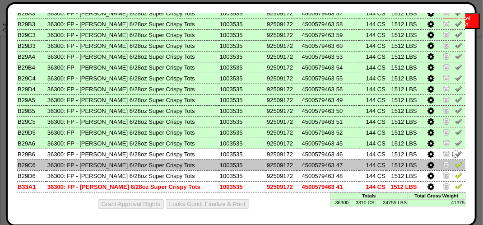
click at [455, 163] on img at bounding box center [458, 164] width 7 height 7
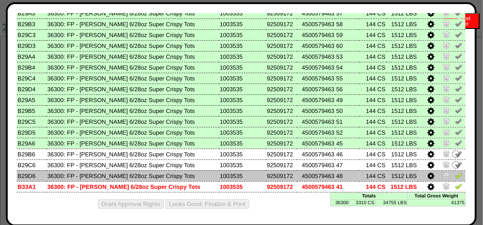
click at [455, 174] on img at bounding box center [458, 175] width 7 height 7
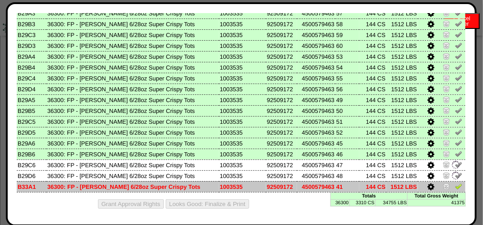
click at [455, 185] on img at bounding box center [458, 185] width 7 height 7
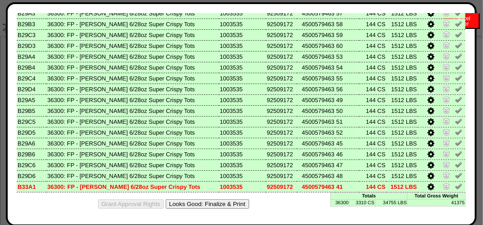
scroll to position [1084, 0]
click at [230, 205] on button "Looks Good: Finalize & Print" at bounding box center [208, 203] width 84 height 9
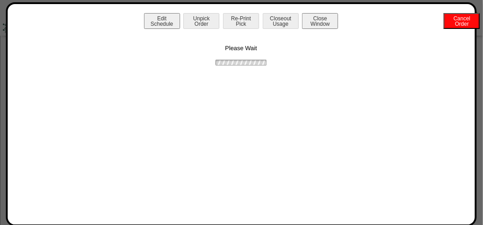
scroll to position [0, 0]
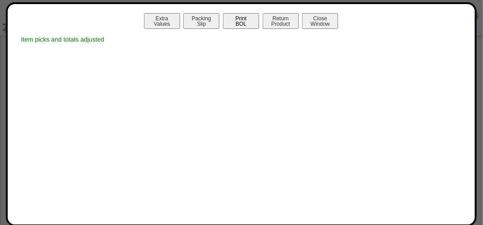
click at [241, 19] on button "Print BOL" at bounding box center [241, 21] width 36 height 16
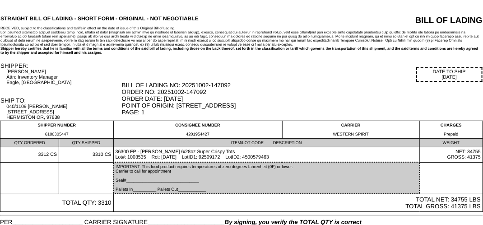
drag, startPoint x: 279, startPoint y: 78, endPoint x: 275, endPoint y: 75, distance: 5.3
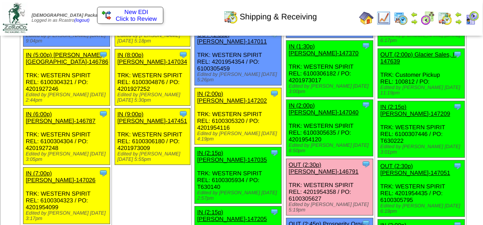
scroll to position [858, 0]
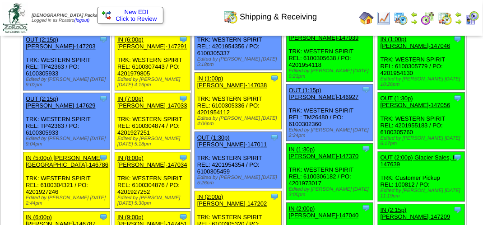
click at [375, 118] on td "Oct 03 [+] Print Clone Item IN (1:00a) BZ Kitchens-147298 BZ Kitchens ScheduleI…" at bounding box center [421, 113] width 92 height 1811
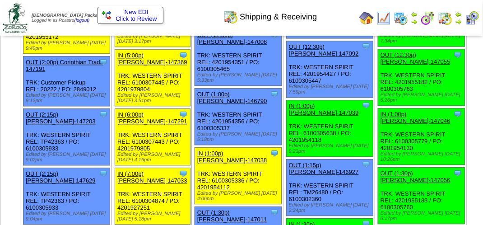
scroll to position [768, 0]
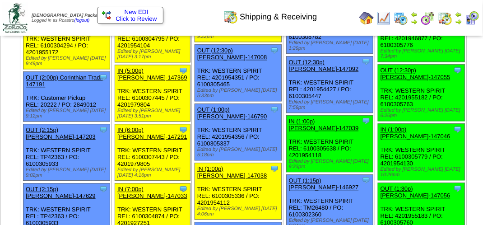
click at [448, 14] on img at bounding box center [445, 18] width 14 height 14
click at [470, 15] on img at bounding box center [472, 18] width 14 height 14
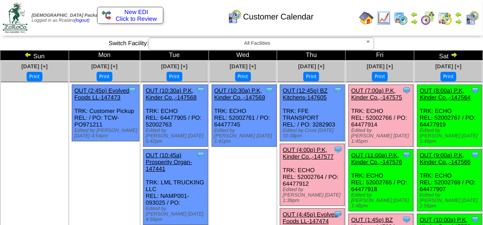
click at [449, 16] on img at bounding box center [445, 18] width 14 height 14
click at [446, 19] on img at bounding box center [445, 18] width 14 height 14
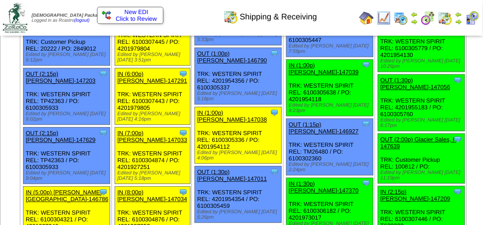
scroll to position [813, 0]
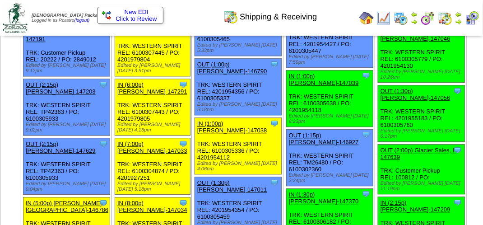
click at [473, 17] on img at bounding box center [472, 18] width 14 height 14
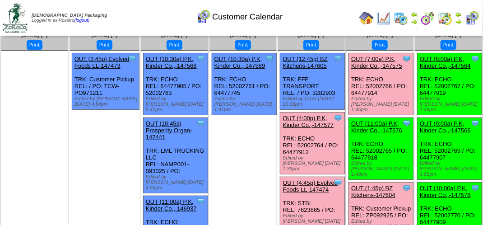
scroll to position [45, 0]
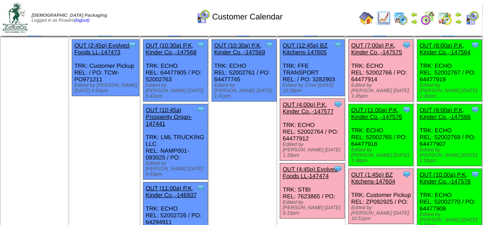
click at [307, 103] on link "OUT (4:00p) P.K, Kinder Co.,-147577" at bounding box center [308, 108] width 51 height 14
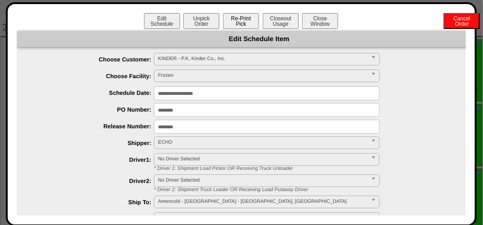
click at [230, 15] on button "Re-Print Pick" at bounding box center [241, 21] width 36 height 16
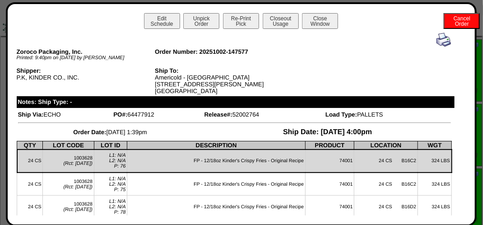
click at [440, 46] on img at bounding box center [444, 40] width 14 height 14
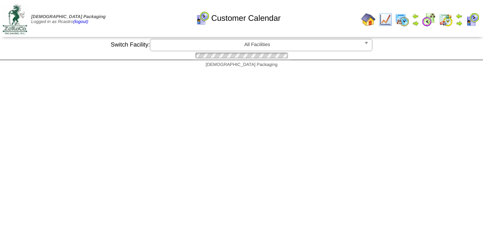
scroll to position [45, 0]
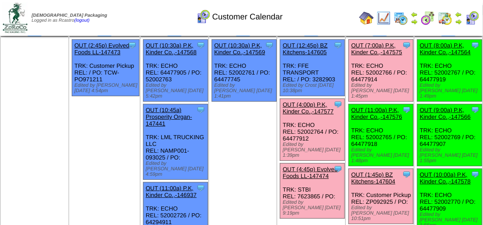
click at [462, 19] on img at bounding box center [458, 21] width 7 height 7
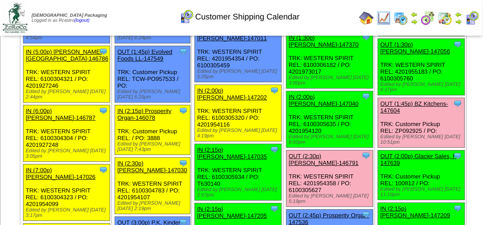
scroll to position [1039, 0]
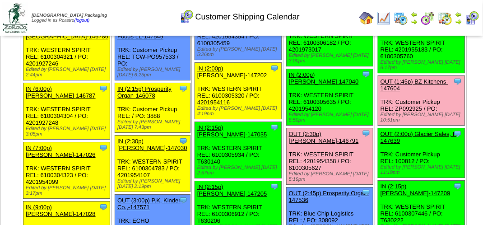
click at [334, 66] on div "Clone Item IN (1:30p) Lamb-Weston-147370 Lamb-Weston ScheduleID: 147370 30 TOTE…" at bounding box center [329, 37] width 87 height 56
click at [327, 66] on div "Clone Item IN (1:30p) Lamb-Weston-147370 Lamb-Weston ScheduleID: 147370 30 TOTE…" at bounding box center [329, 37] width 87 height 56
click at [318, 64] on div "Edited by [PERSON_NAME] [DATE] 3:00pm" at bounding box center [331, 58] width 84 height 11
click at [319, 66] on div "Clone Item IN (1:30p) Lamb-Weston-147370 Lamb-Weston ScheduleID: 147370 30 TOTE…" at bounding box center [329, 37] width 87 height 56
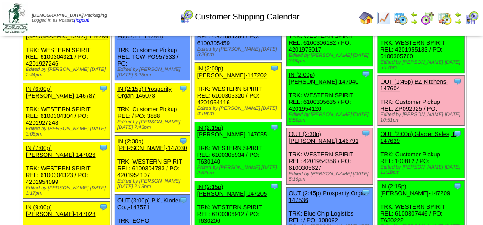
click at [320, 66] on div "Clone Item IN (1:30p) Lamb-Weston-147370 Lamb-Weston ScheduleID: 147370 30 TOTE…" at bounding box center [329, 37] width 87 height 56
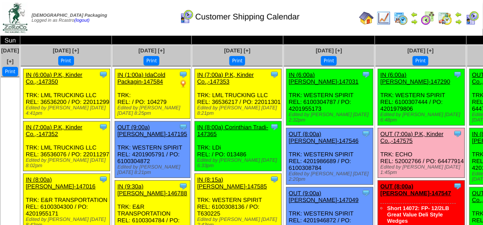
scroll to position [0, 0]
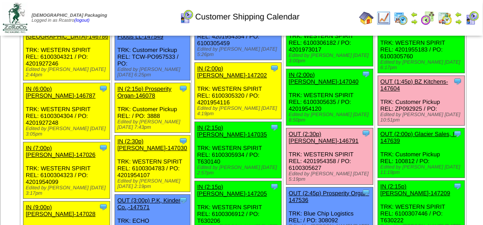
scroll to position [999, 0]
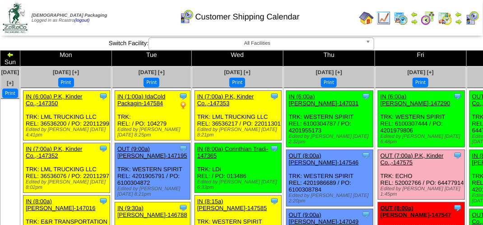
click at [328, 113] on div "Clone Item IN (6:00a) [PERSON_NAME]-147031 [PERSON_NAME][GEOGRAPHIC_DATA] Sched…" at bounding box center [329, 119] width 87 height 56
click at [314, 117] on div "Clone Item IN (6:00a) [PERSON_NAME]-147031 [PERSON_NAME][GEOGRAPHIC_DATA] Sched…" at bounding box center [329, 119] width 87 height 56
click at [333, 27] on td "Print All" at bounding box center [242, 18] width 227 height 34
click at [332, 24] on div "Customer Shipping Calendar" at bounding box center [240, 13] width 276 height 25
click at [329, 28] on td "Print All" at bounding box center [242, 18] width 227 height 34
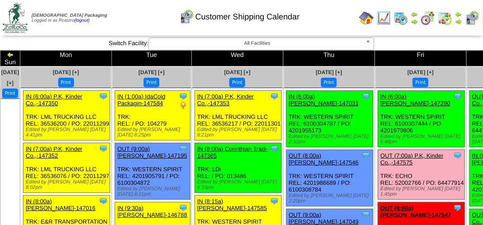
click at [121, 11] on div "Customer Shipping Calendar" at bounding box center [240, 13] width 276 height 25
click at [330, 18] on div "Customer Shipping Calendar" at bounding box center [240, 13] width 276 height 25
click at [330, 21] on div "Customer Shipping Calendar" at bounding box center [240, 13] width 276 height 25
click at [330, 24] on div "Customer Shipping Calendar" at bounding box center [240, 13] width 276 height 25
click at [135, 25] on div "Customer Shipping Calendar" at bounding box center [240, 13] width 276 height 25
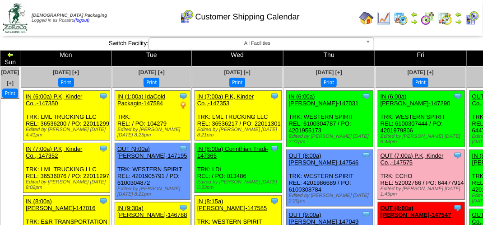
click at [327, 21] on div "Customer Shipping Calendar" at bounding box center [240, 13] width 276 height 25
click at [143, 19] on div "Customer Shipping Calendar" at bounding box center [240, 13] width 276 height 25
click at [158, 24] on div "Customer Shipping Calendar" at bounding box center [240, 13] width 276 height 25
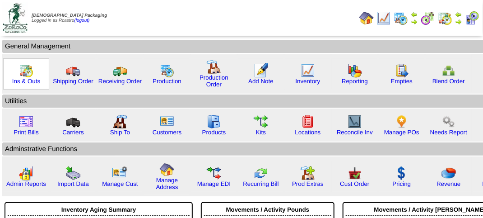
click at [24, 75] on img at bounding box center [26, 70] width 14 height 14
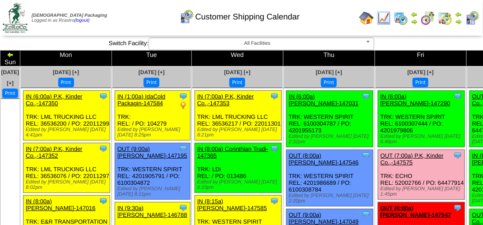
click at [381, 159] on link "OUT (7:00a) P.K, Kinder Co.,-147575" at bounding box center [412, 159] width 63 height 14
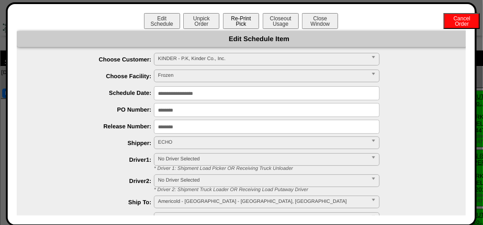
click at [231, 20] on button "Re-Print Pick" at bounding box center [241, 21] width 36 height 16
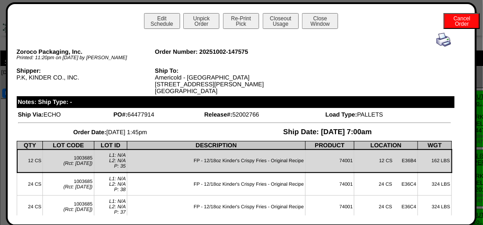
click at [326, 29] on div "Edit Schedule Unpick Order Re-Print Pick Closeout Usage Cancel Order Close Wind…" at bounding box center [241, 22] width 449 height 18
click at [327, 24] on button "Close Window" at bounding box center [320, 21] width 36 height 16
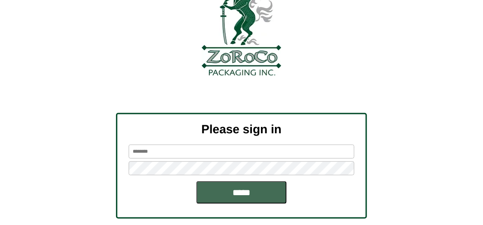
scroll to position [102, 0]
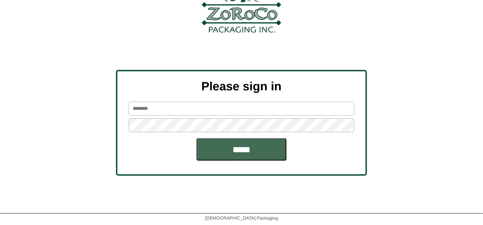
type input "*******"
click at [260, 151] on input "*****" at bounding box center [241, 149] width 90 height 23
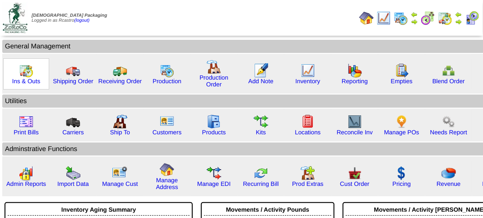
click at [23, 71] on img at bounding box center [26, 70] width 14 height 14
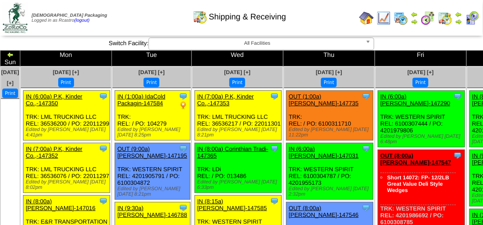
click at [401, 109] on div "Clone Item IN (6:00a) Lamb-Weston-147290 Lamb-Weston ScheduleID: 147290 30 TOTE…" at bounding box center [421, 119] width 87 height 56
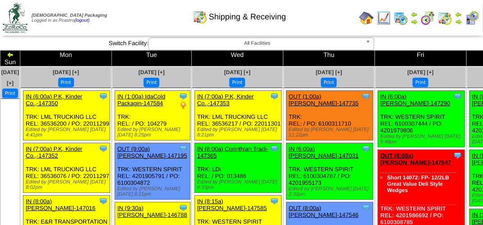
click at [401, 109] on div "Clone Item IN (6:00a) Lamb-Weston-147290 Lamb-Weston ScheduleID: 147290 30 TOTE…" at bounding box center [421, 119] width 87 height 56
drag, startPoint x: 401, startPoint y: 109, endPoint x: 385, endPoint y: 132, distance: 28.8
click at [401, 109] on div "Clone Item IN (6:00a) Lamb-Weston-147290 Lamb-Weston ScheduleID: 147290 30 TOTE…" at bounding box center [421, 119] width 87 height 56
click at [383, 133] on div "Clone Item IN (6:00a) Lamb-Weston-147290 Lamb-Weston ScheduleID: 147290 30 TOTE…" at bounding box center [421, 119] width 87 height 56
click at [472, 20] on img at bounding box center [472, 18] width 14 height 14
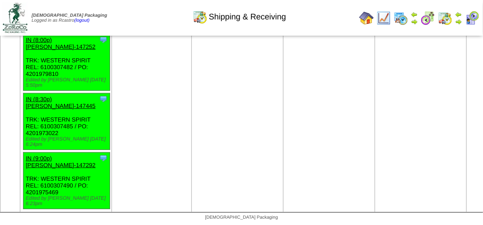
scroll to position [3966, 0]
click at [476, 14] on img at bounding box center [472, 18] width 14 height 14
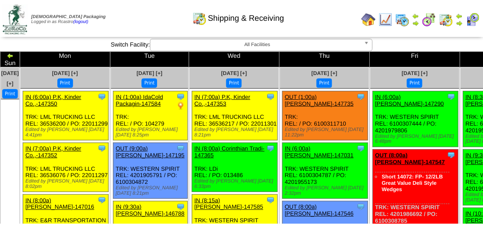
scroll to position [3966, 0]
